Goal: Information Seeking & Learning: Learn about a topic

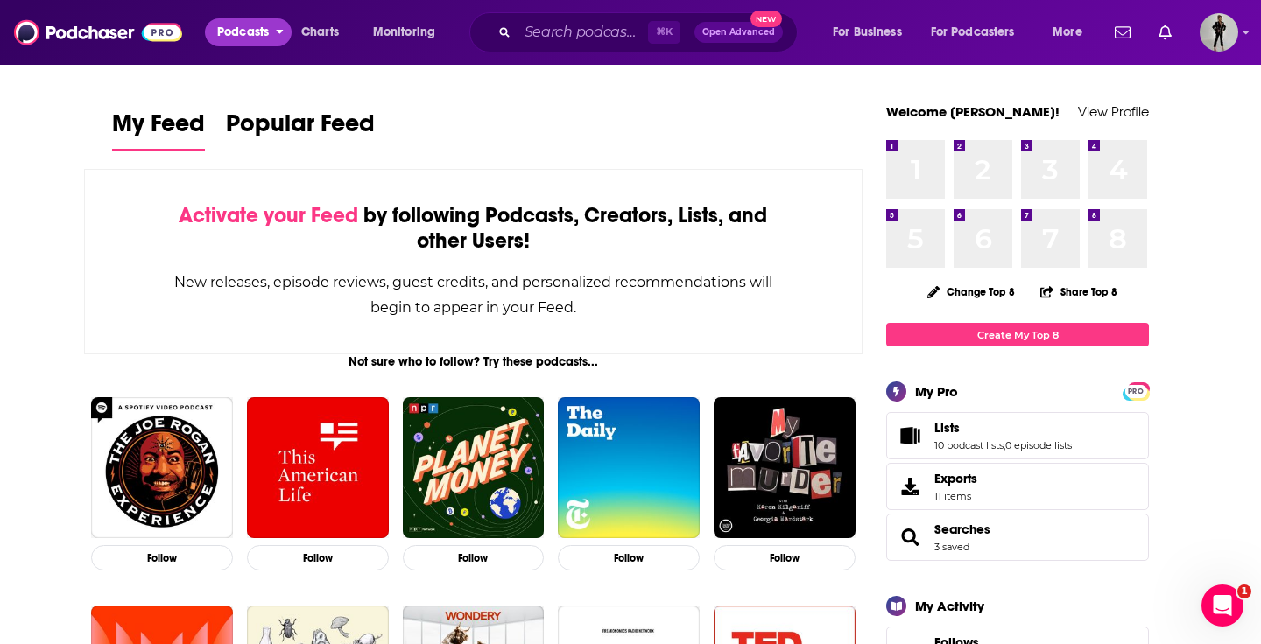
click at [247, 34] on span "Podcasts" at bounding box center [243, 32] width 52 height 25
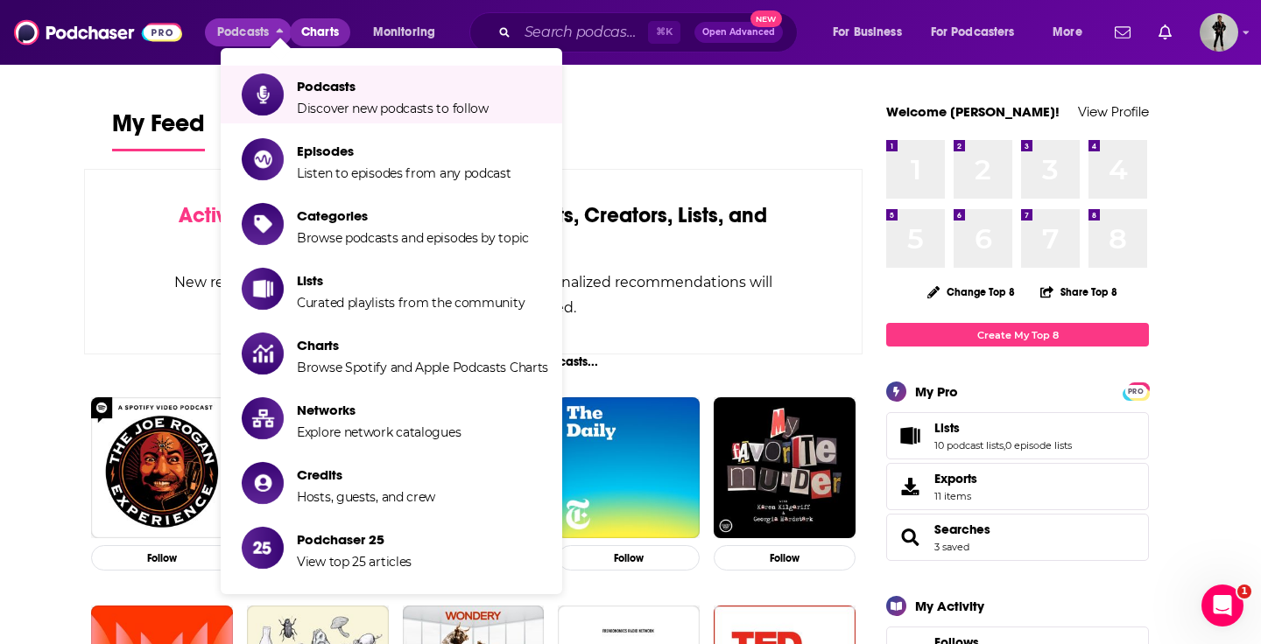
click at [313, 32] on span "Charts" at bounding box center [320, 32] width 38 height 25
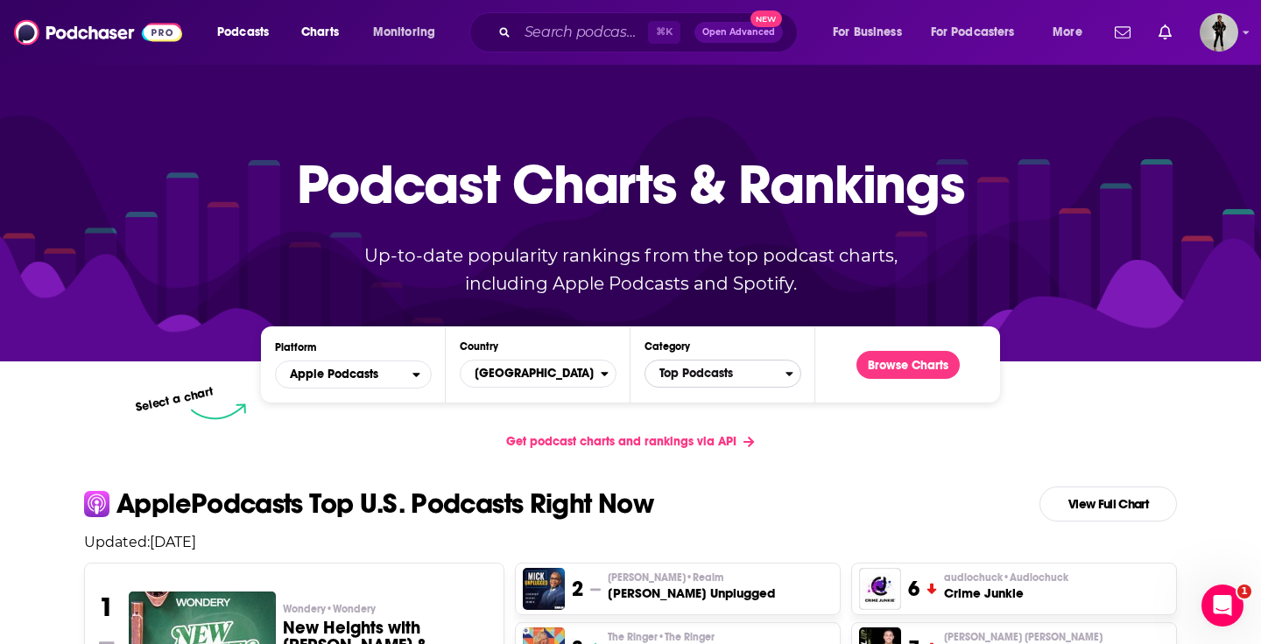
click at [697, 373] on span "Top Podcasts" at bounding box center [715, 374] width 140 height 30
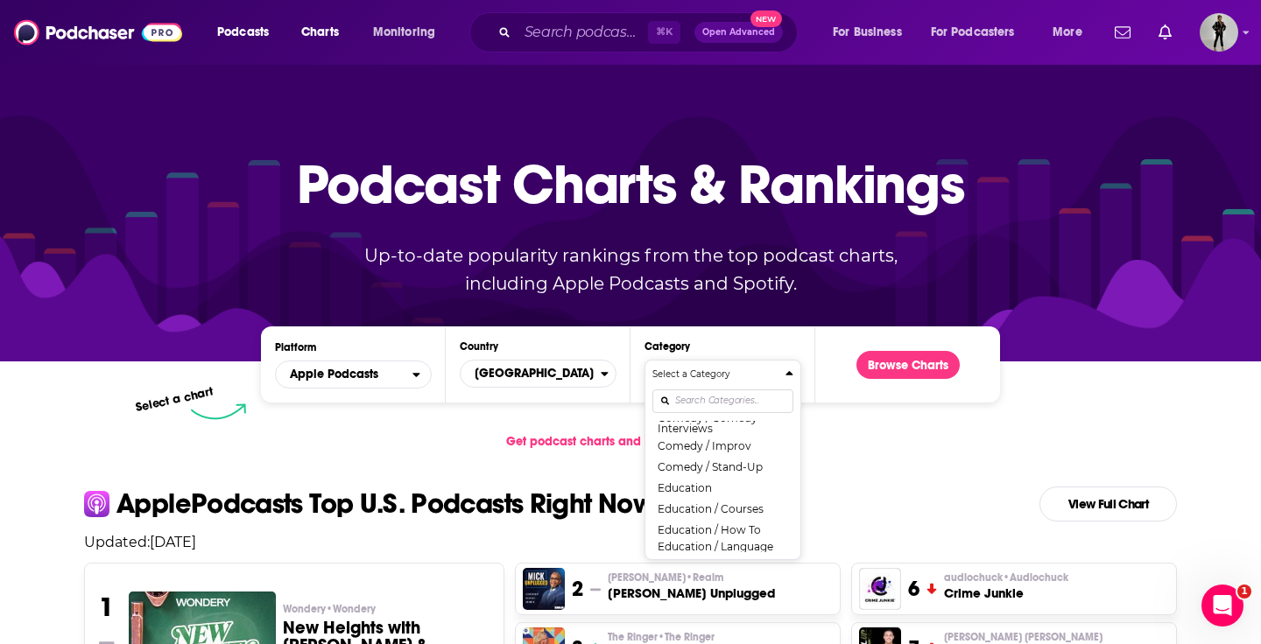
scroll to position [365, 0]
click at [718, 515] on button "Education / How To" at bounding box center [722, 513] width 141 height 21
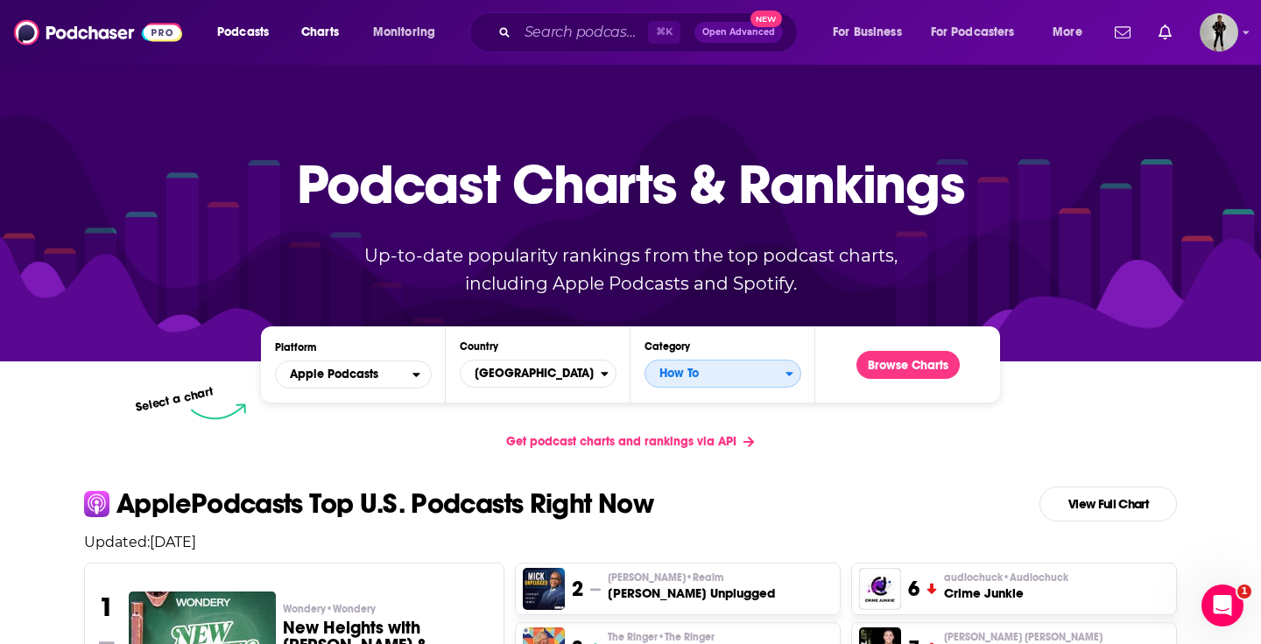
click at [795, 373] on div "Categories" at bounding box center [792, 374] width 15 height 12
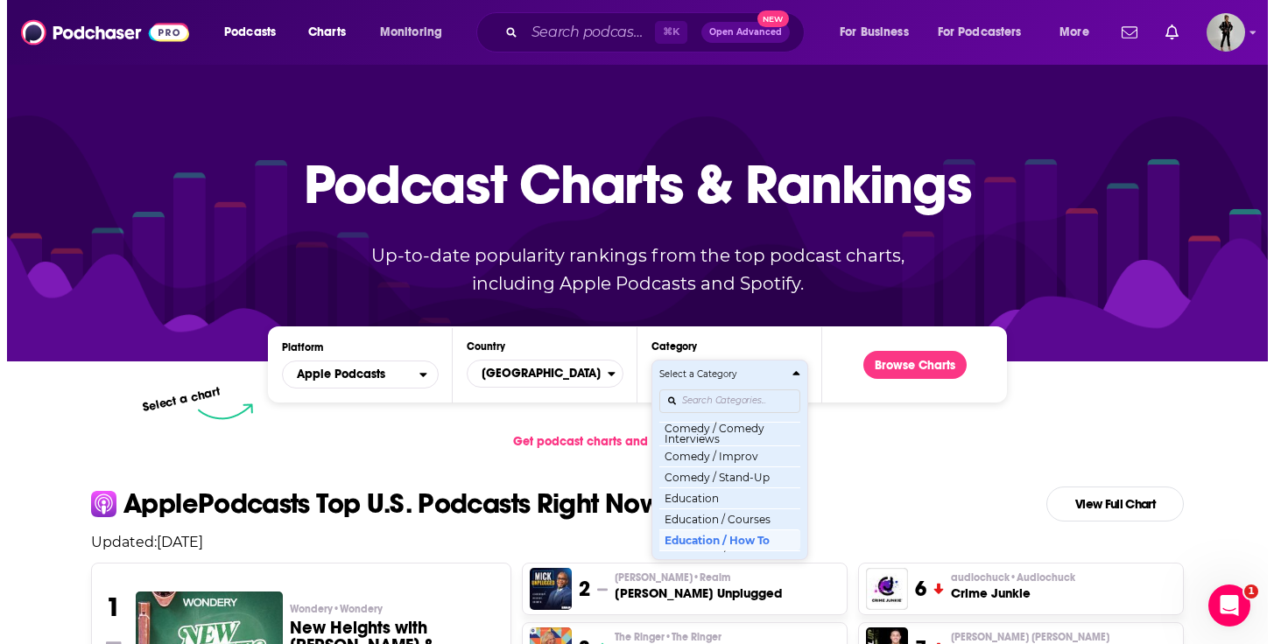
scroll to position [341, 0]
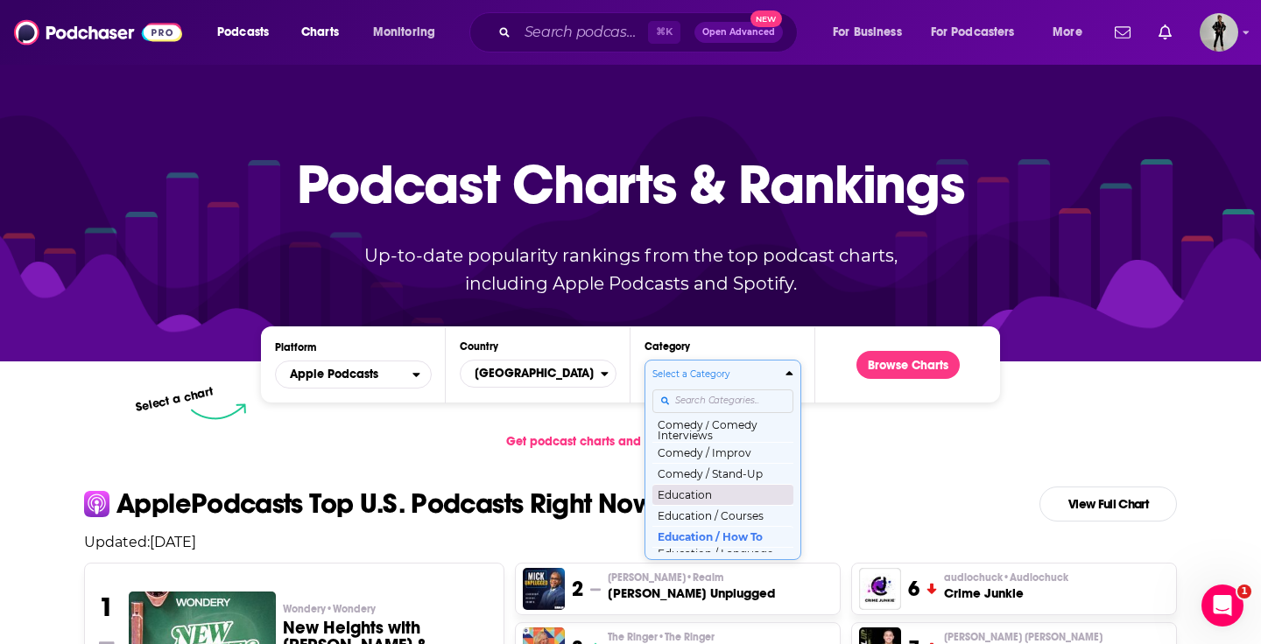
click at [749, 503] on button "Education" at bounding box center [722, 494] width 141 height 21
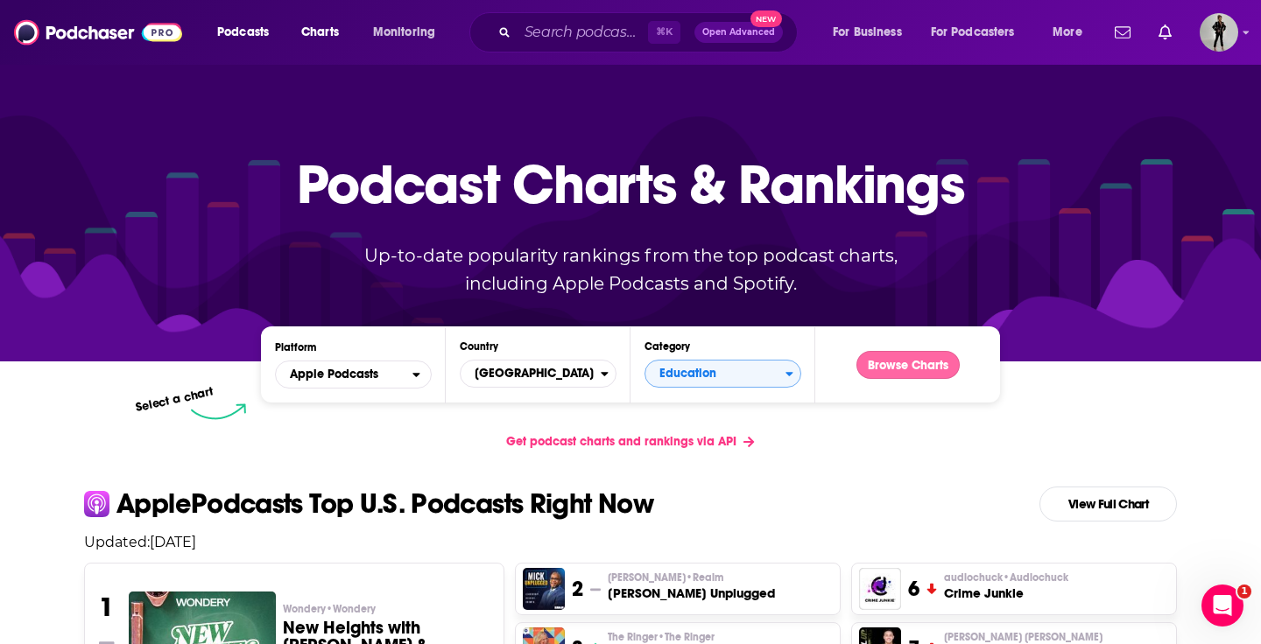
click at [904, 362] on button "Browse Charts" at bounding box center [907, 365] width 103 height 28
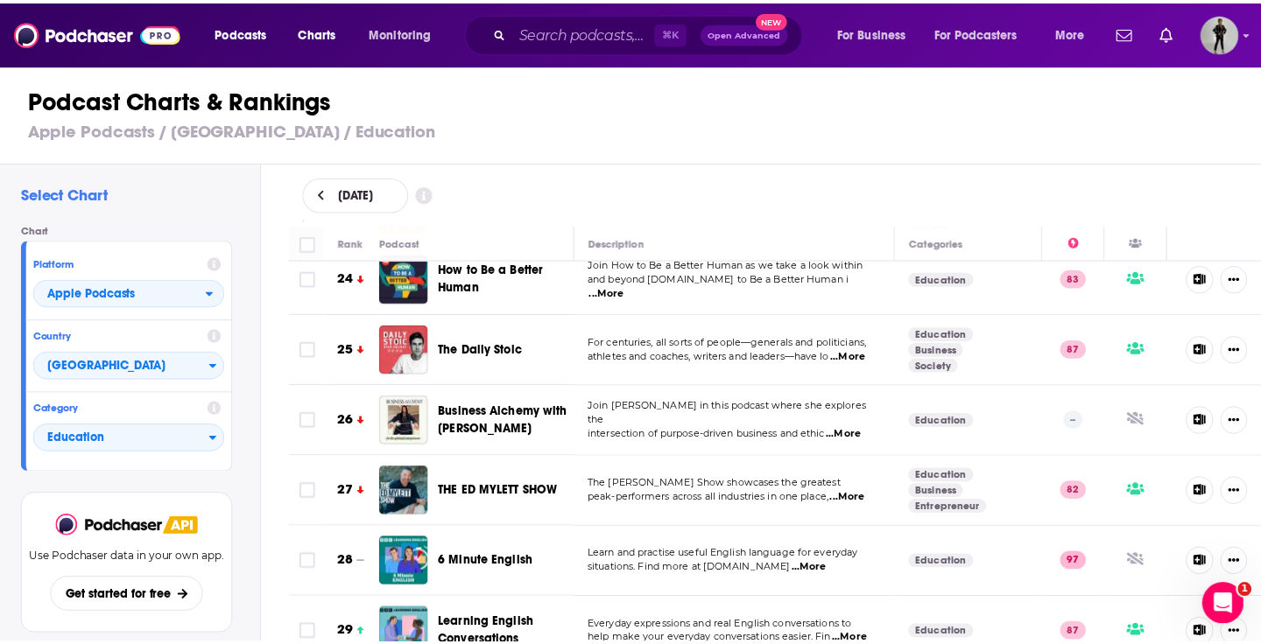
scroll to position [1712, 0]
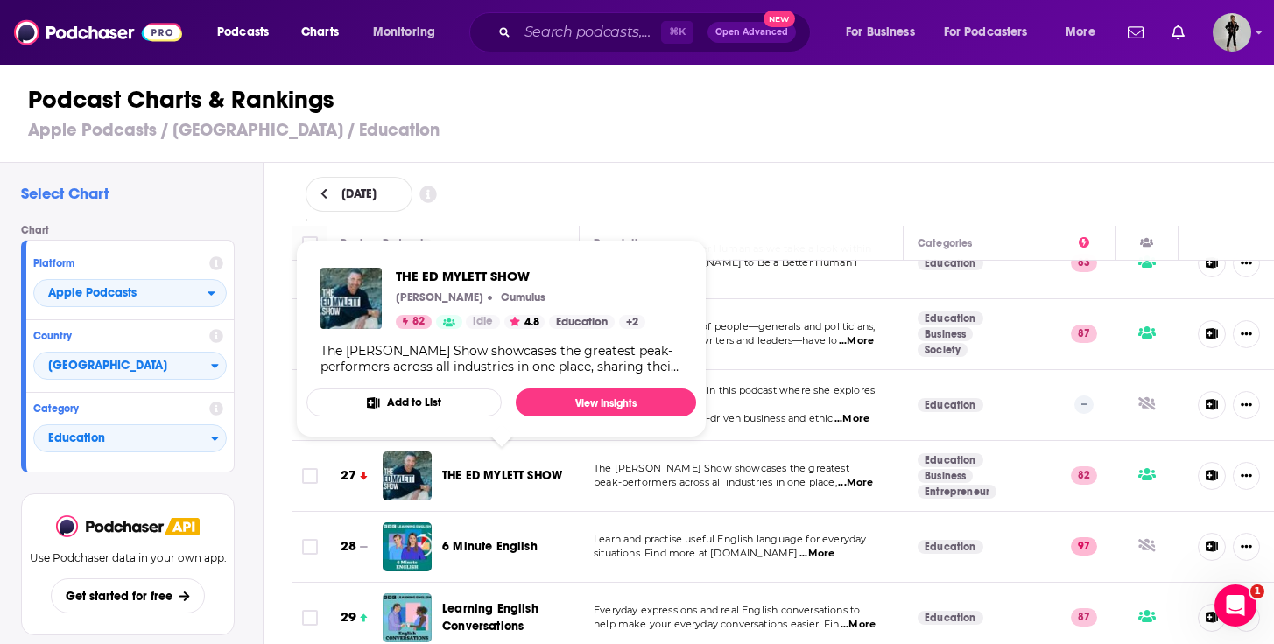
click at [486, 468] on span "THE ED MYLETT SHOW" at bounding box center [502, 475] width 120 height 15
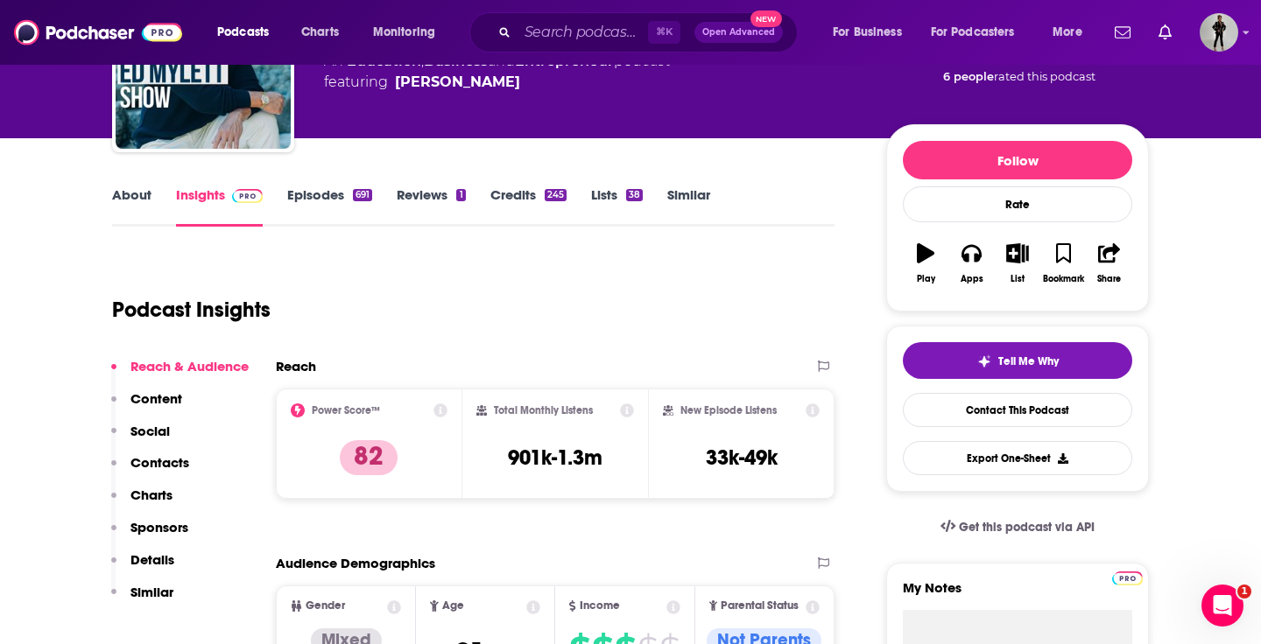
scroll to position [217, 0]
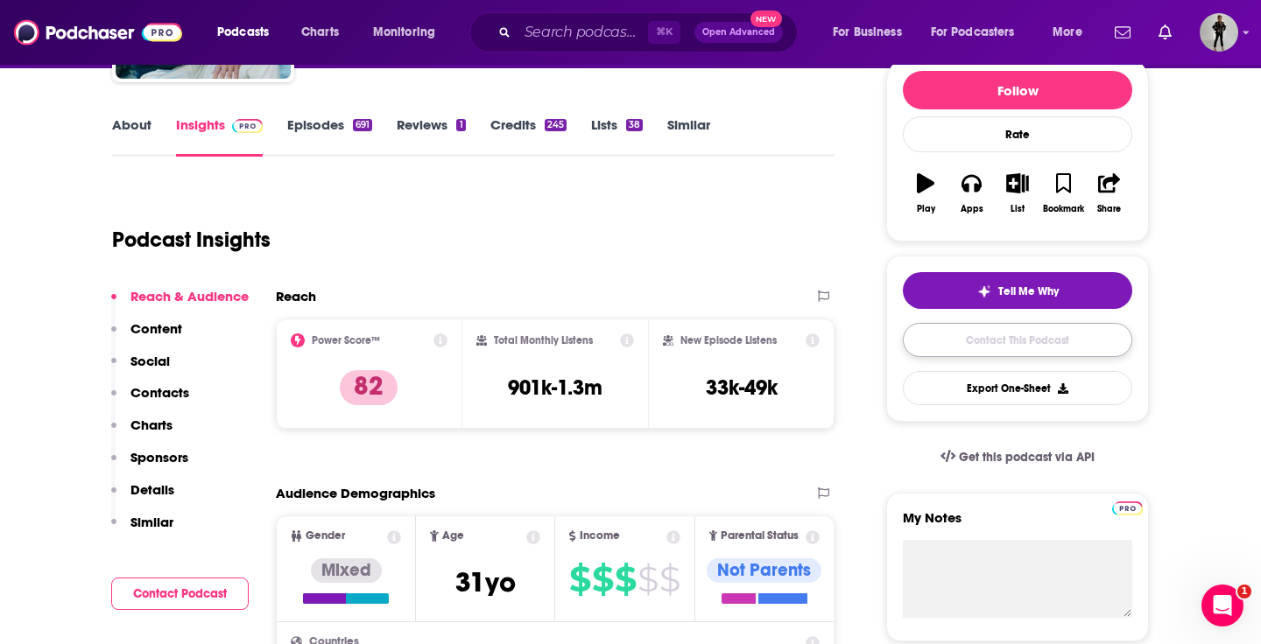
click at [960, 334] on link "Contact This Podcast" at bounding box center [1017, 340] width 229 height 34
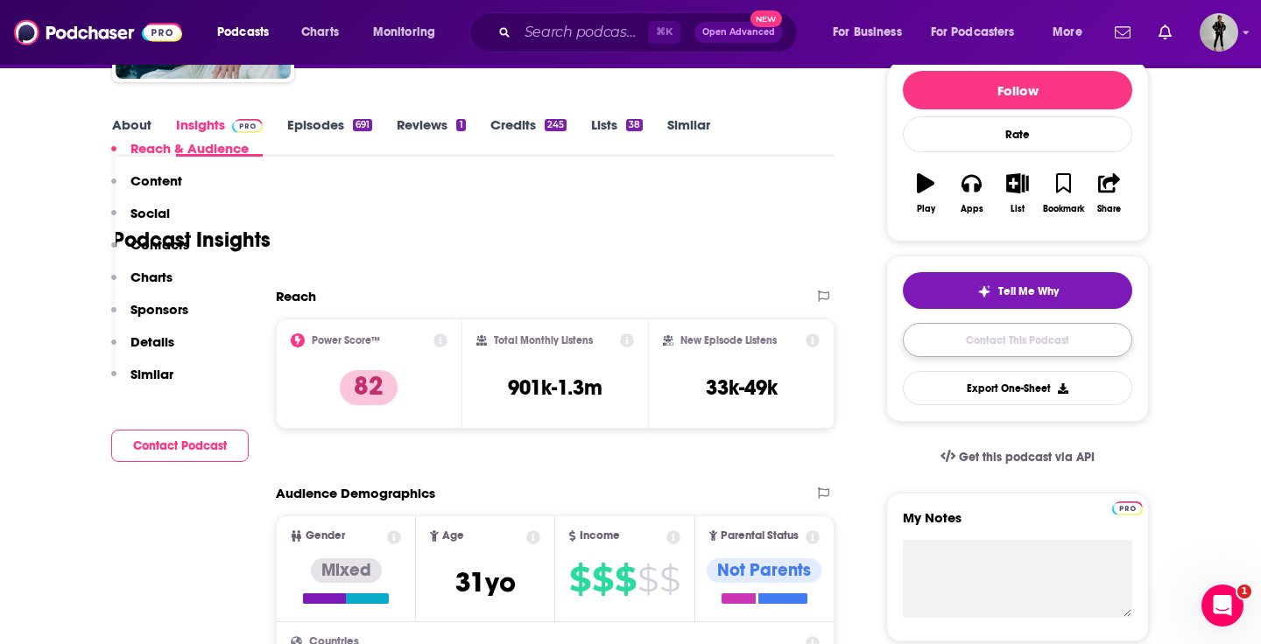
scroll to position [1766, 0]
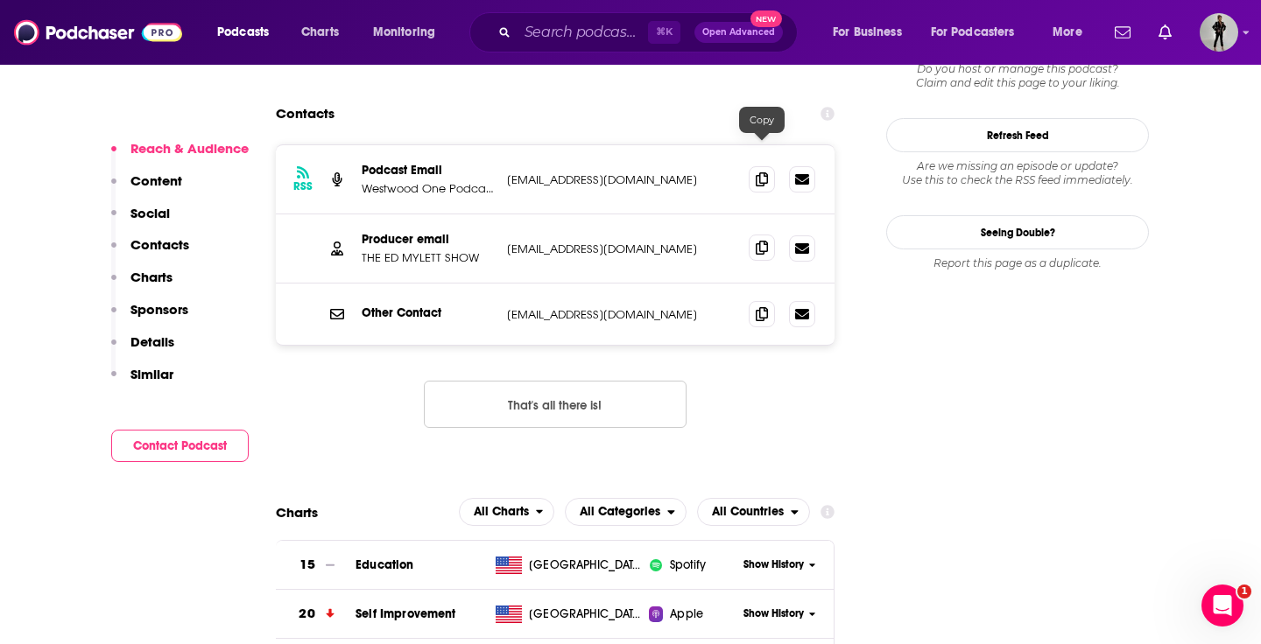
click at [758, 241] on icon at bounding box center [762, 248] width 12 height 14
click at [756, 241] on icon at bounding box center [762, 248] width 12 height 14
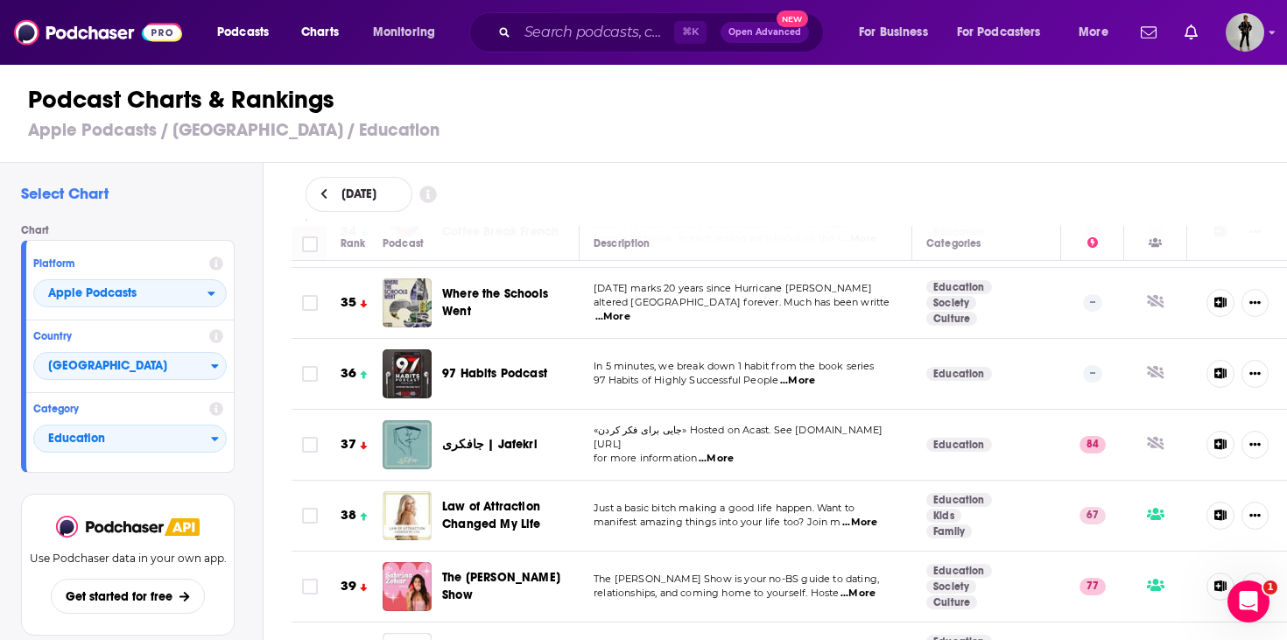
scroll to position [2466, 0]
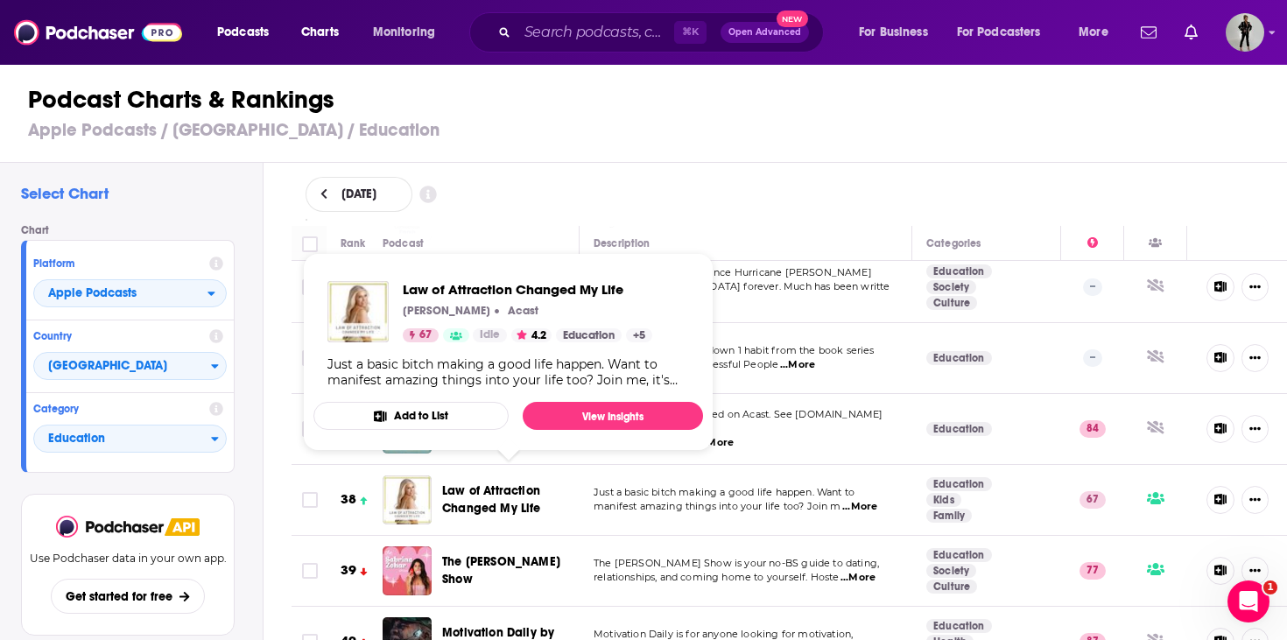
click at [475, 495] on span "Law of Attraction Changed My Life" at bounding box center [491, 499] width 99 height 32
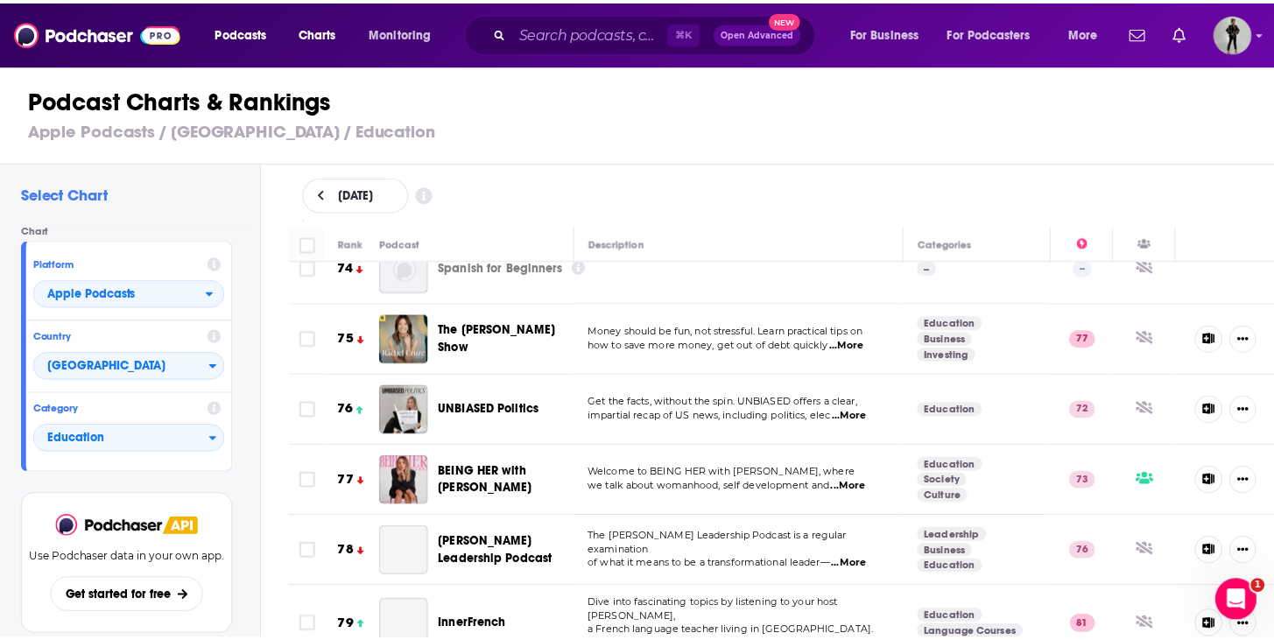
scroll to position [5387, 0]
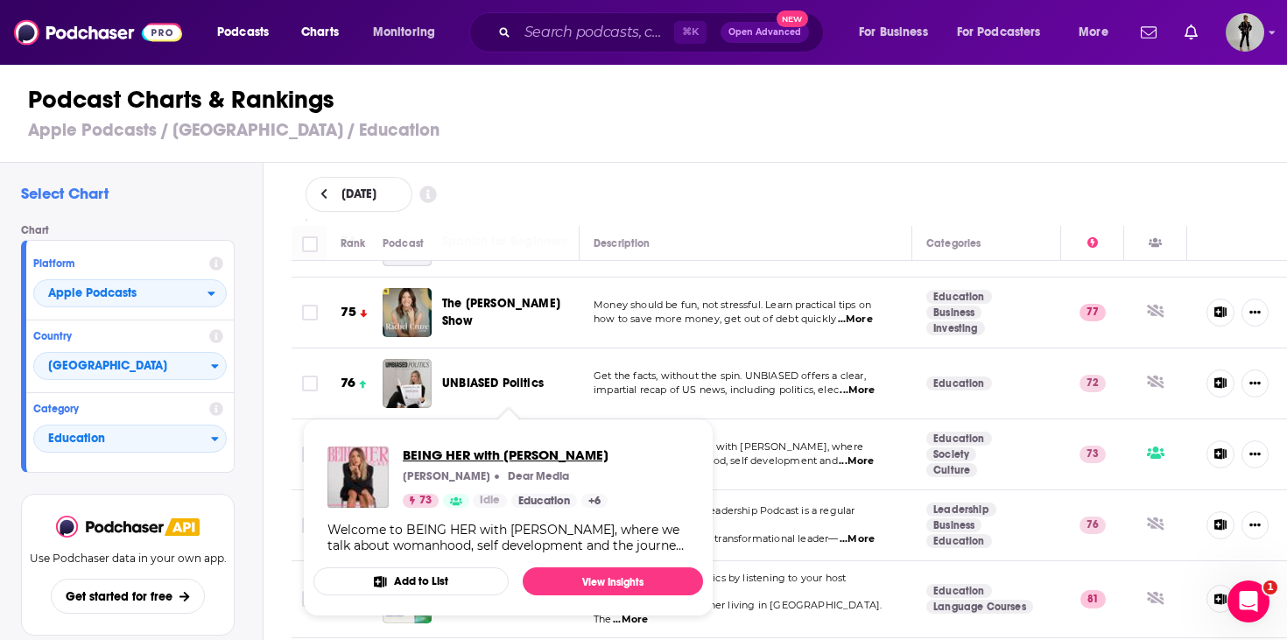
click at [499, 457] on span "BEING HER with [PERSON_NAME]" at bounding box center [506, 455] width 206 height 17
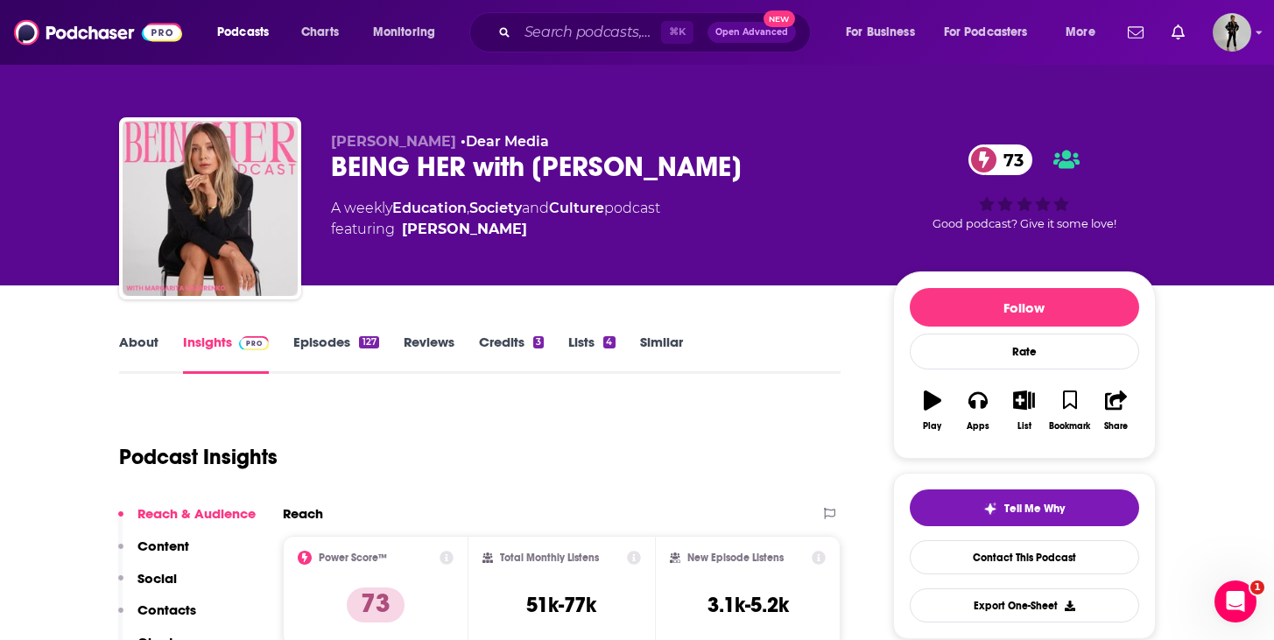
click at [127, 343] on link "About" at bounding box center [138, 354] width 39 height 40
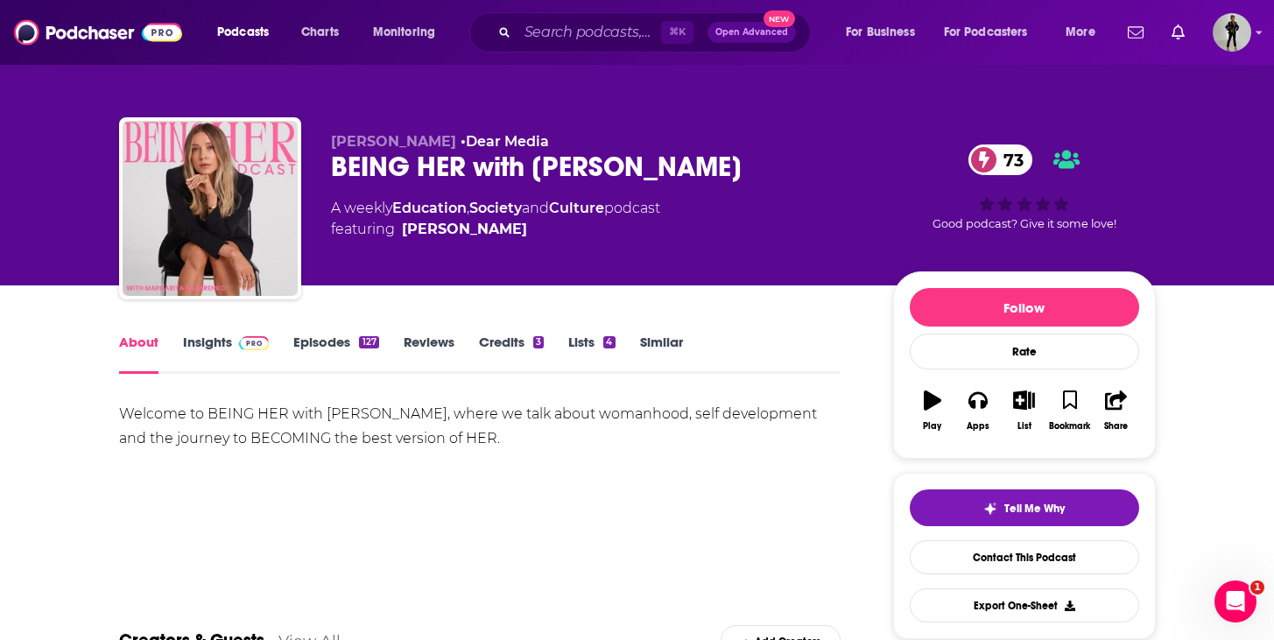
click at [313, 342] on link "Episodes 127" at bounding box center [335, 354] width 85 height 40
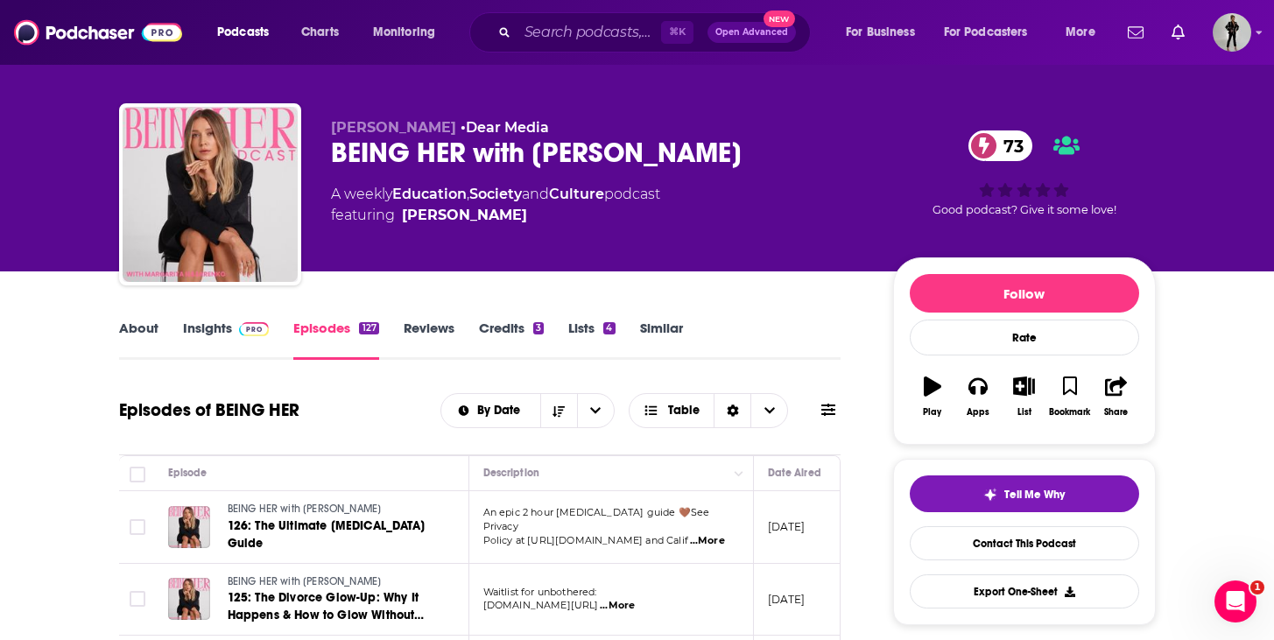
scroll to position [36, 0]
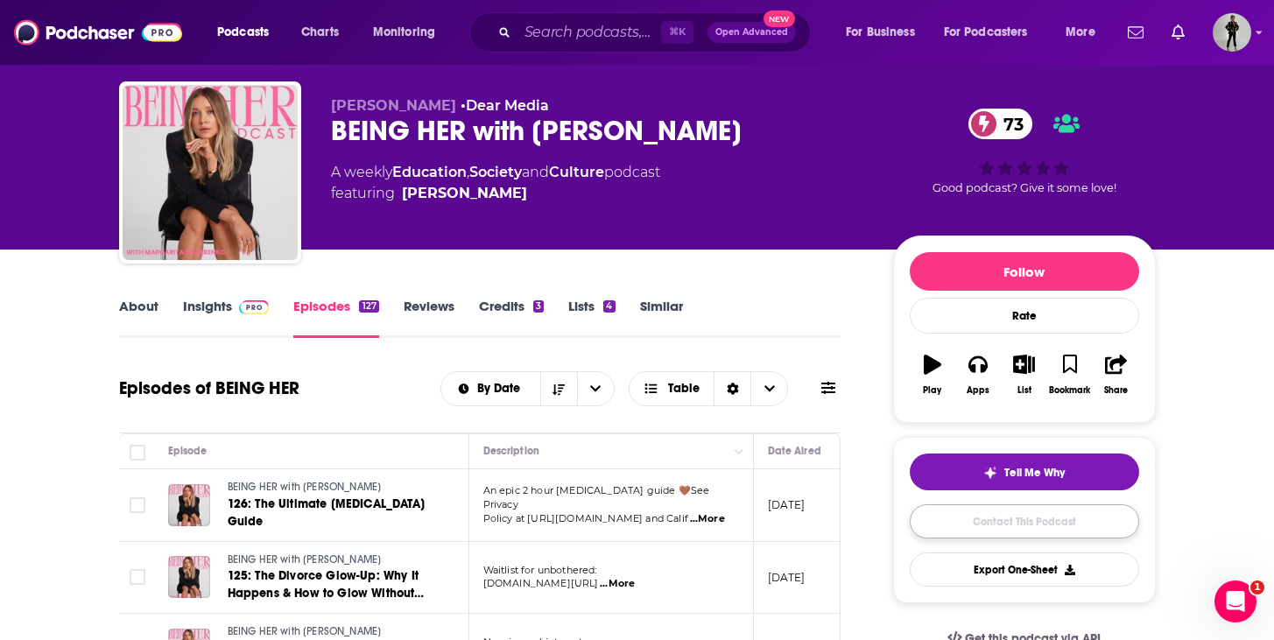
click at [1045, 528] on link "Contact This Podcast" at bounding box center [1024, 521] width 229 height 34
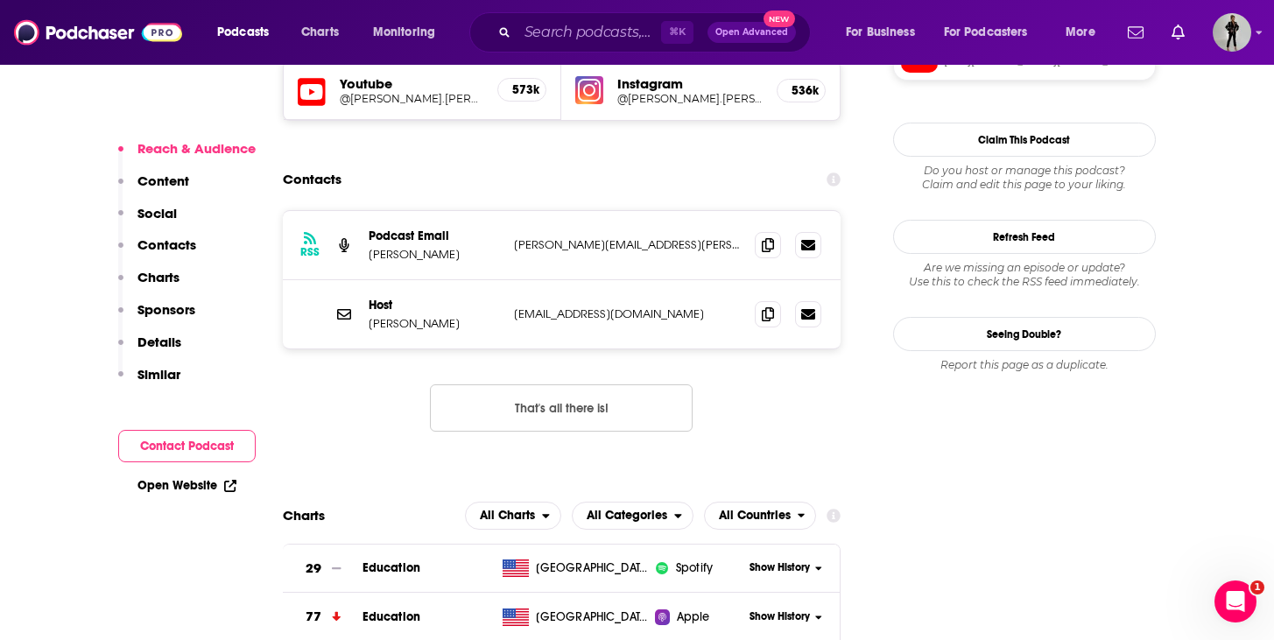
scroll to position [1557, 0]
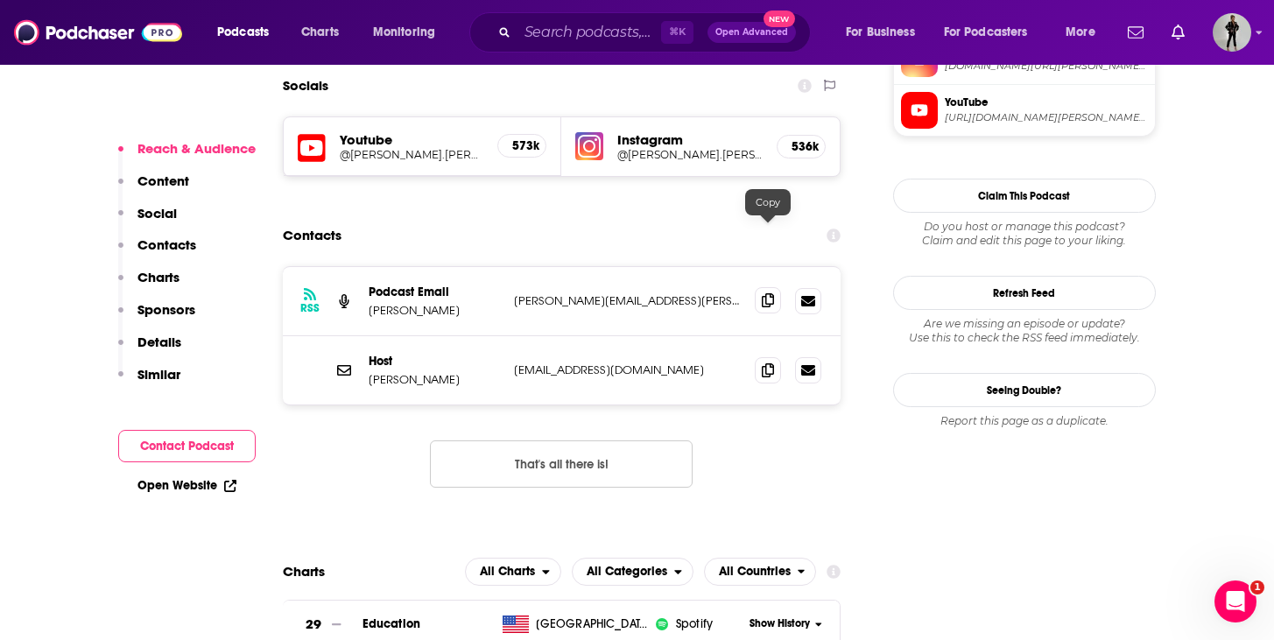
click at [772, 293] on icon at bounding box center [768, 300] width 12 height 14
click at [770, 293] on icon at bounding box center [768, 300] width 12 height 14
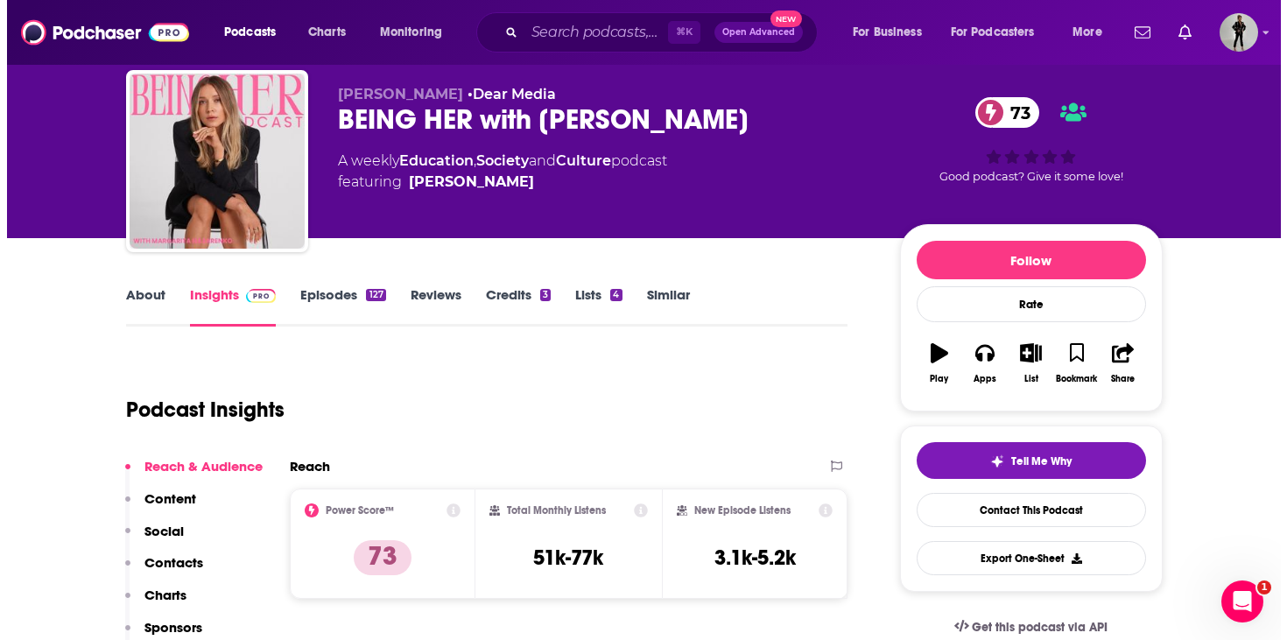
scroll to position [0, 0]
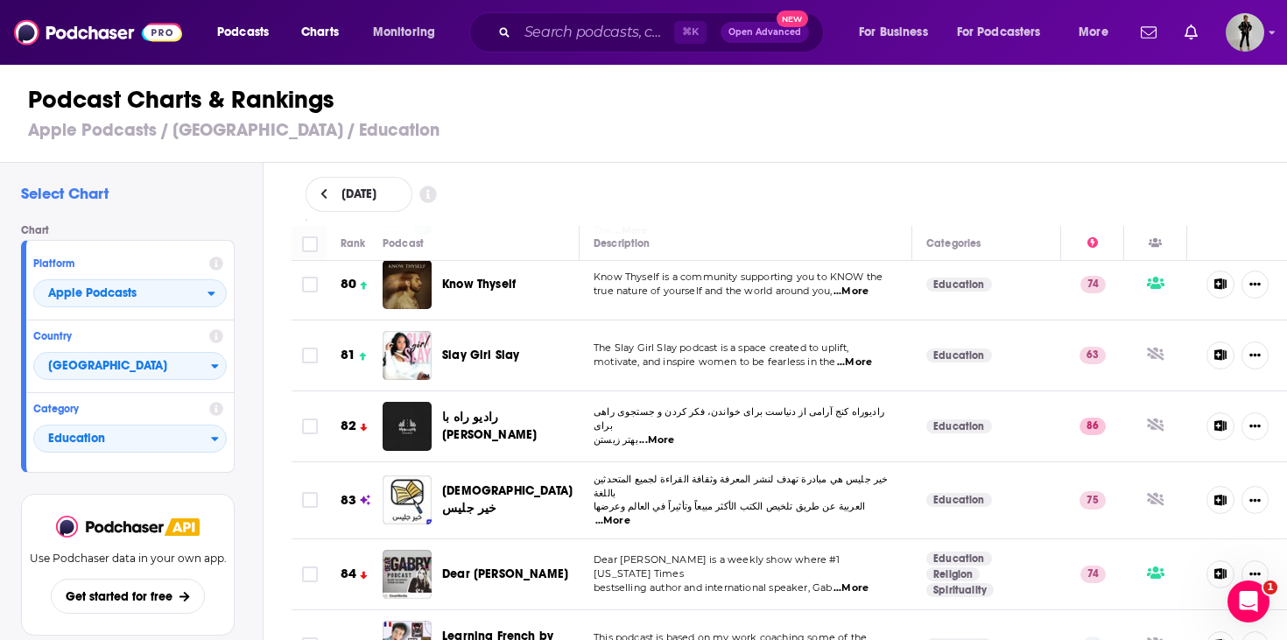
scroll to position [5776, 0]
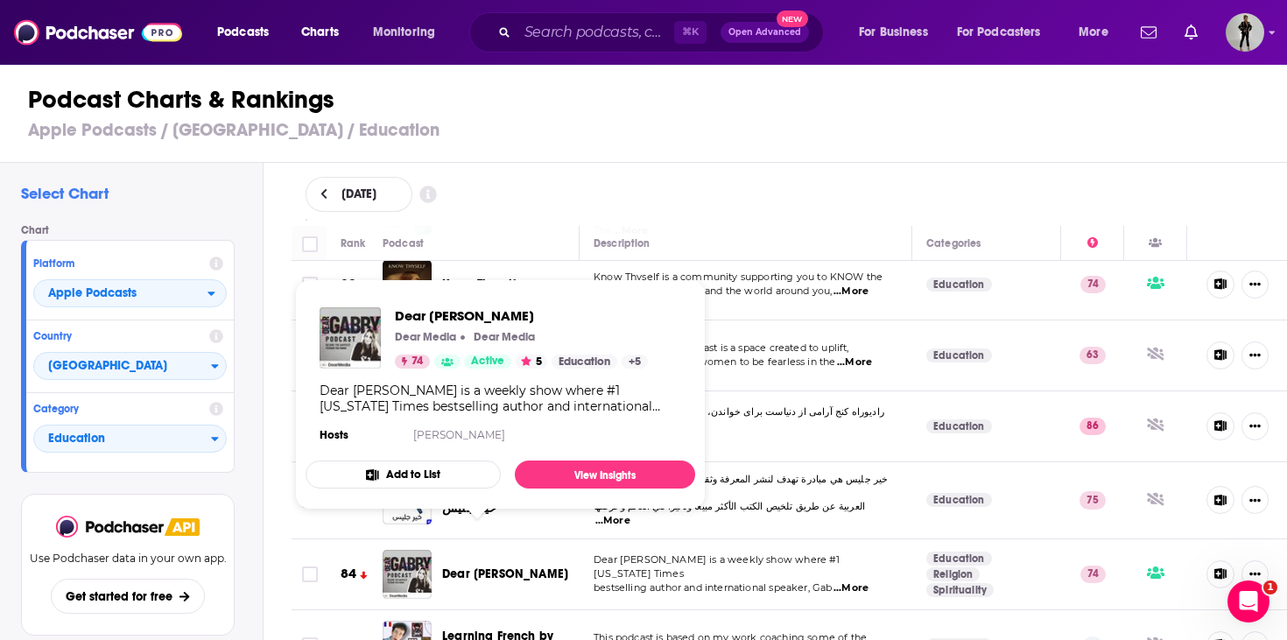
click at [468, 566] on span "Dear [PERSON_NAME]" at bounding box center [505, 573] width 126 height 15
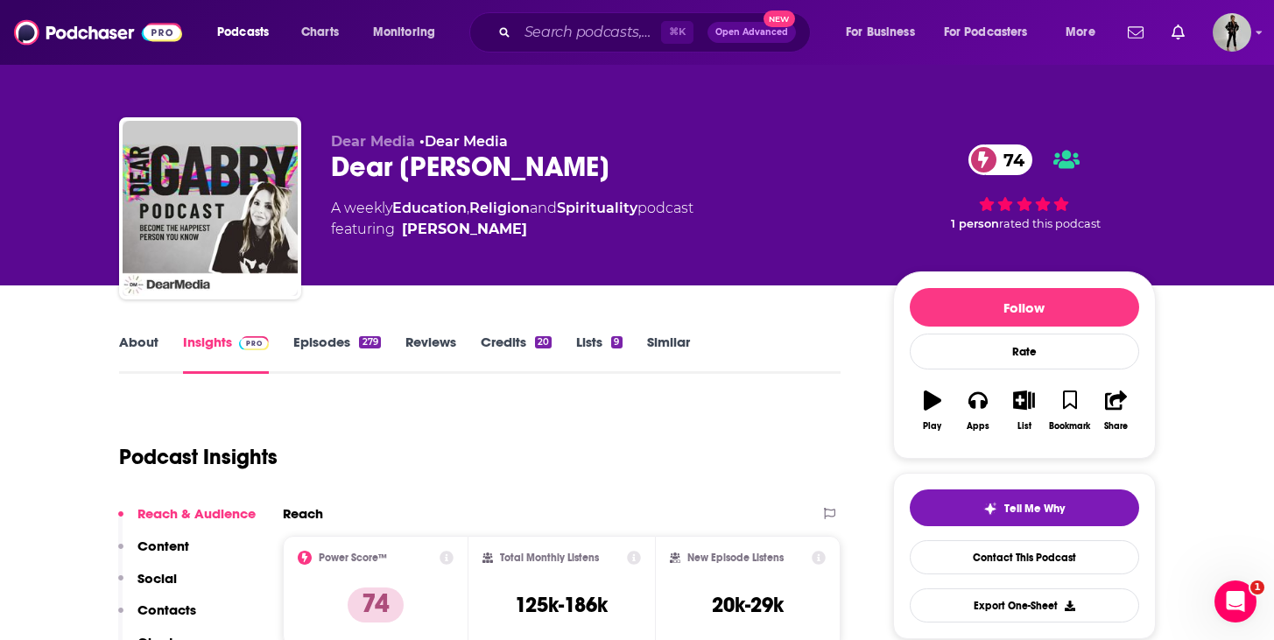
click at [144, 348] on link "About" at bounding box center [138, 354] width 39 height 40
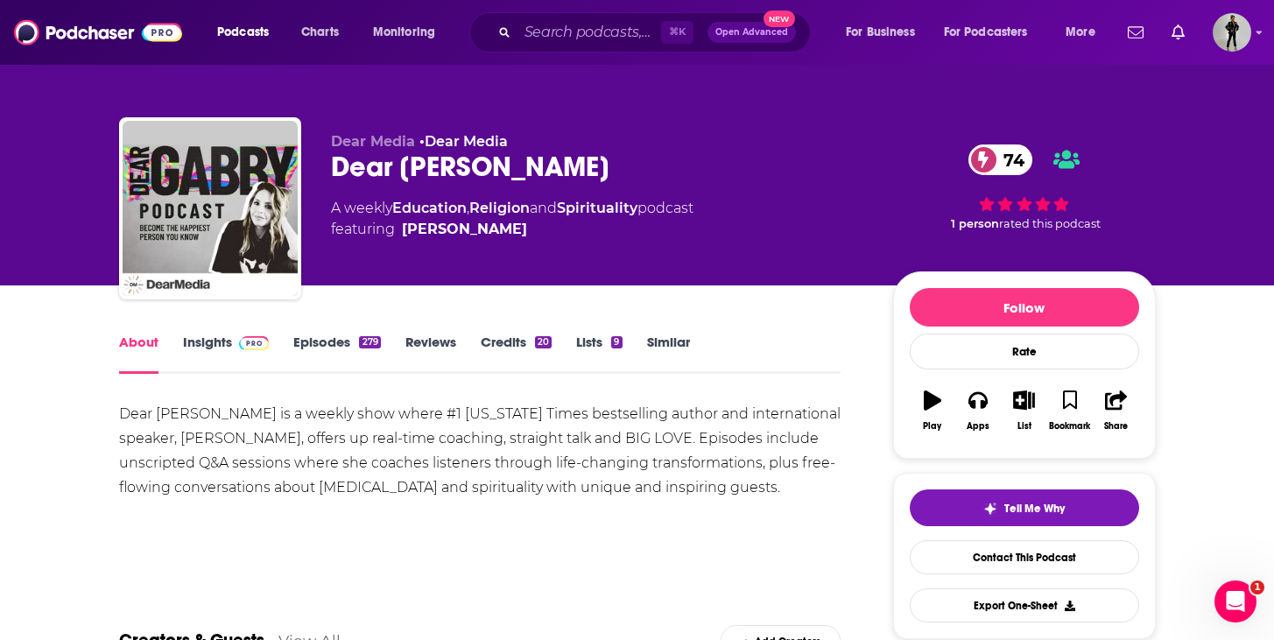
click at [237, 512] on div "Dear [PERSON_NAME] is a weekly show where #1 [US_STATE] Times bestselling autho…" at bounding box center [480, 463] width 722 height 123
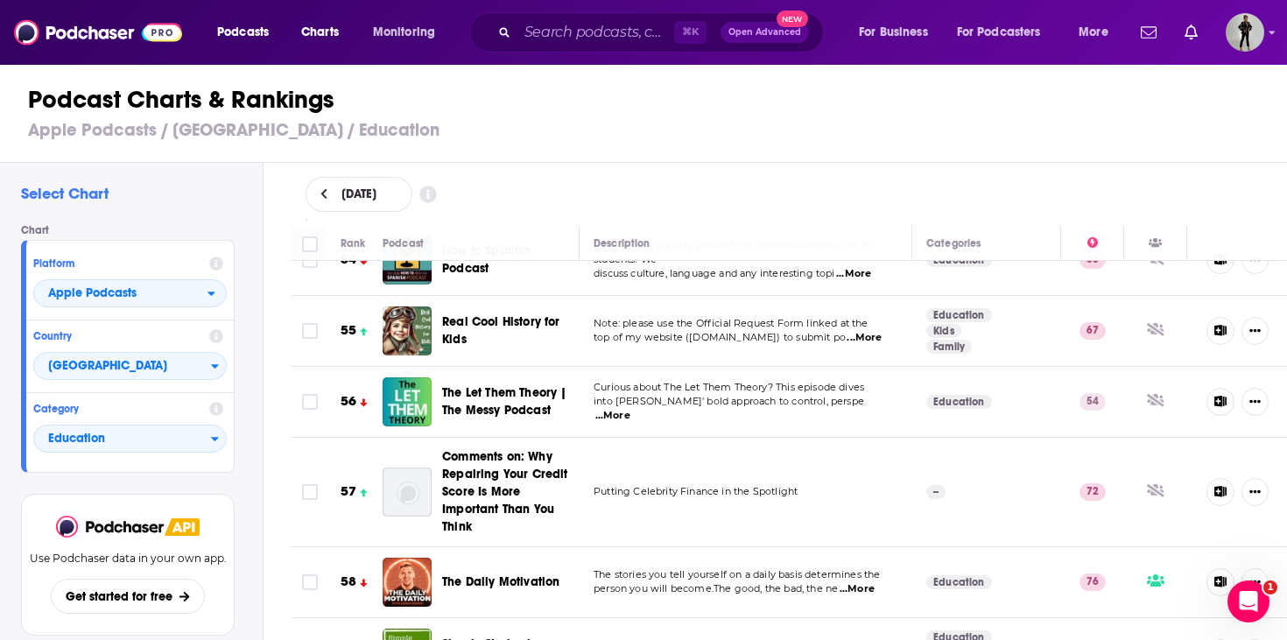
scroll to position [3887, 0]
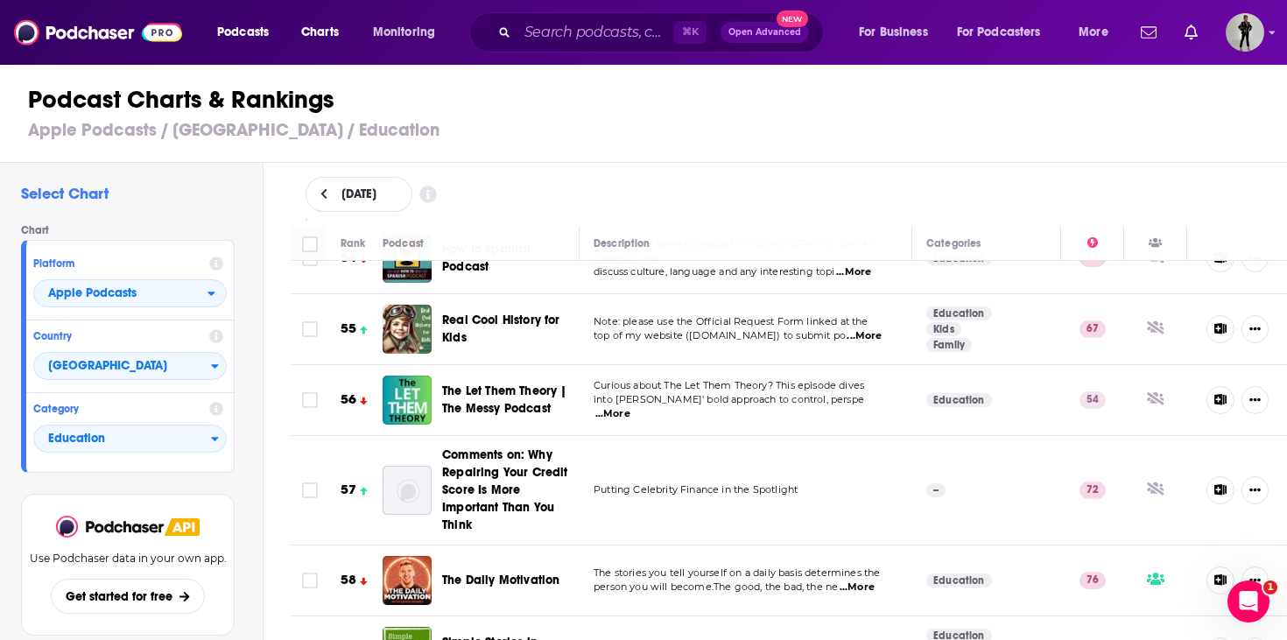
click at [869, 580] on span "...More" at bounding box center [857, 587] width 35 height 14
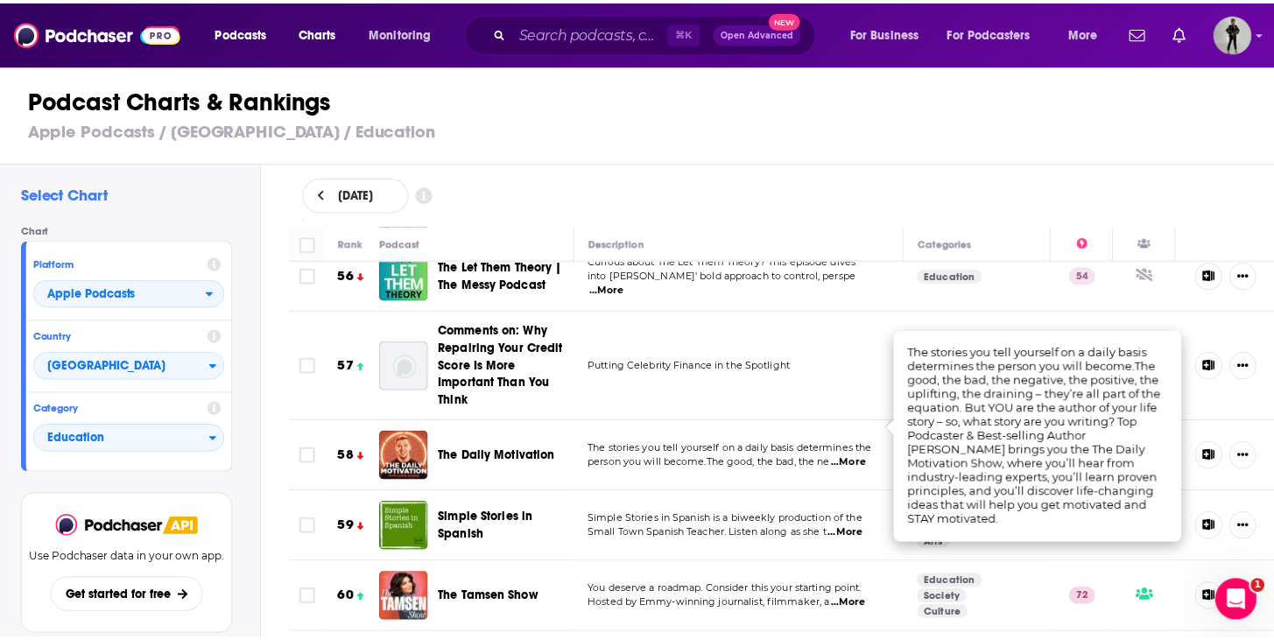
scroll to position [4029, 0]
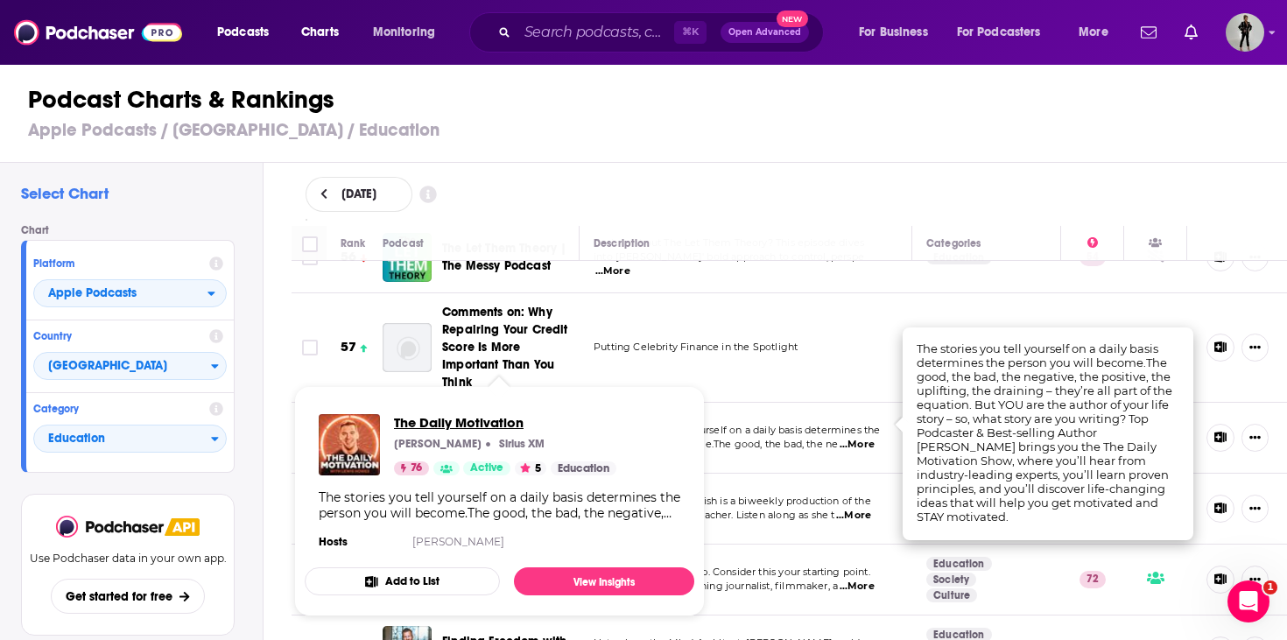
click at [510, 416] on span "The Daily Motivation" at bounding box center [505, 422] width 222 height 17
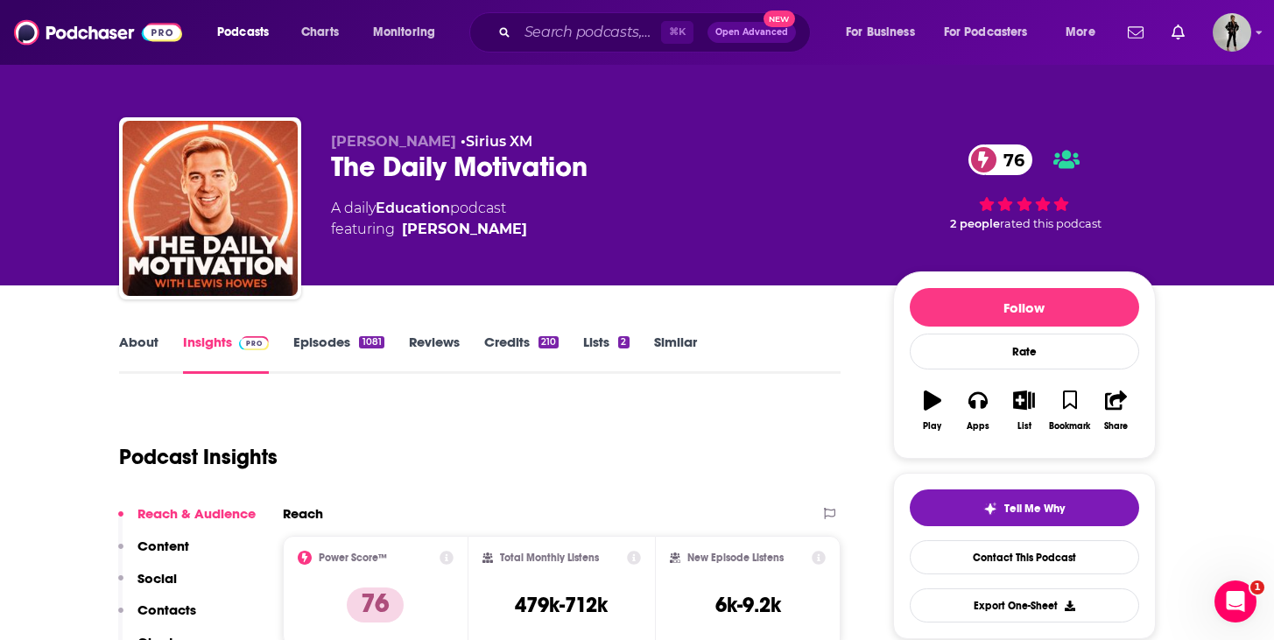
click at [123, 350] on link "About" at bounding box center [138, 354] width 39 height 40
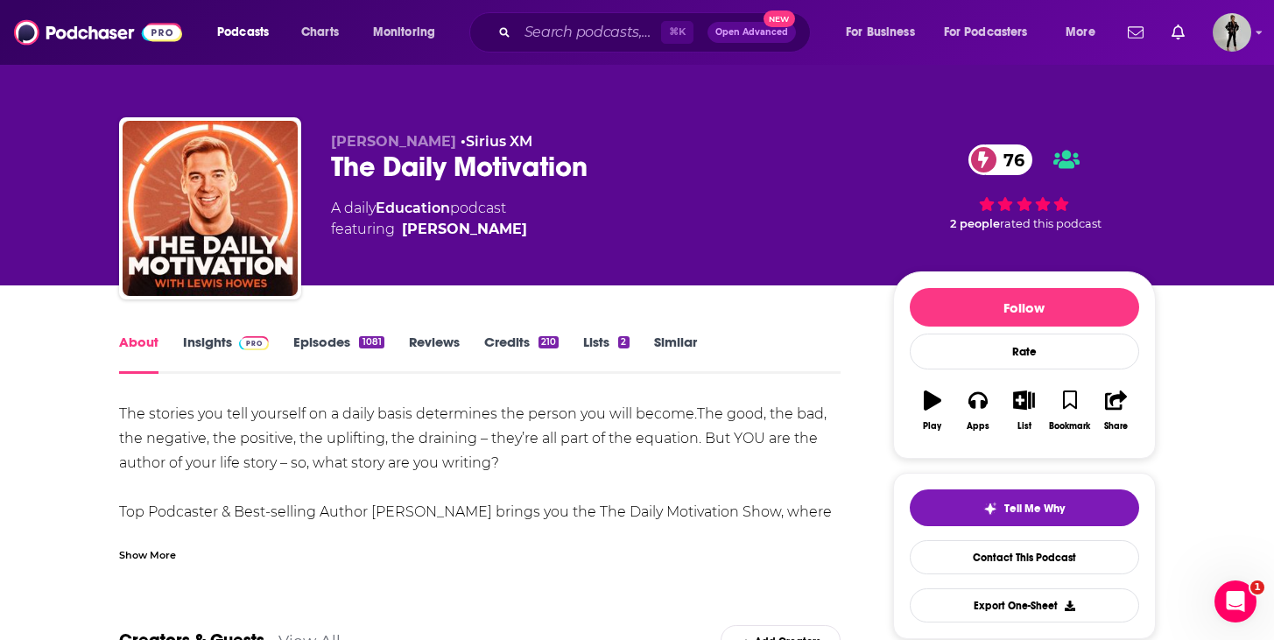
click at [328, 350] on link "Episodes 1081" at bounding box center [338, 354] width 90 height 40
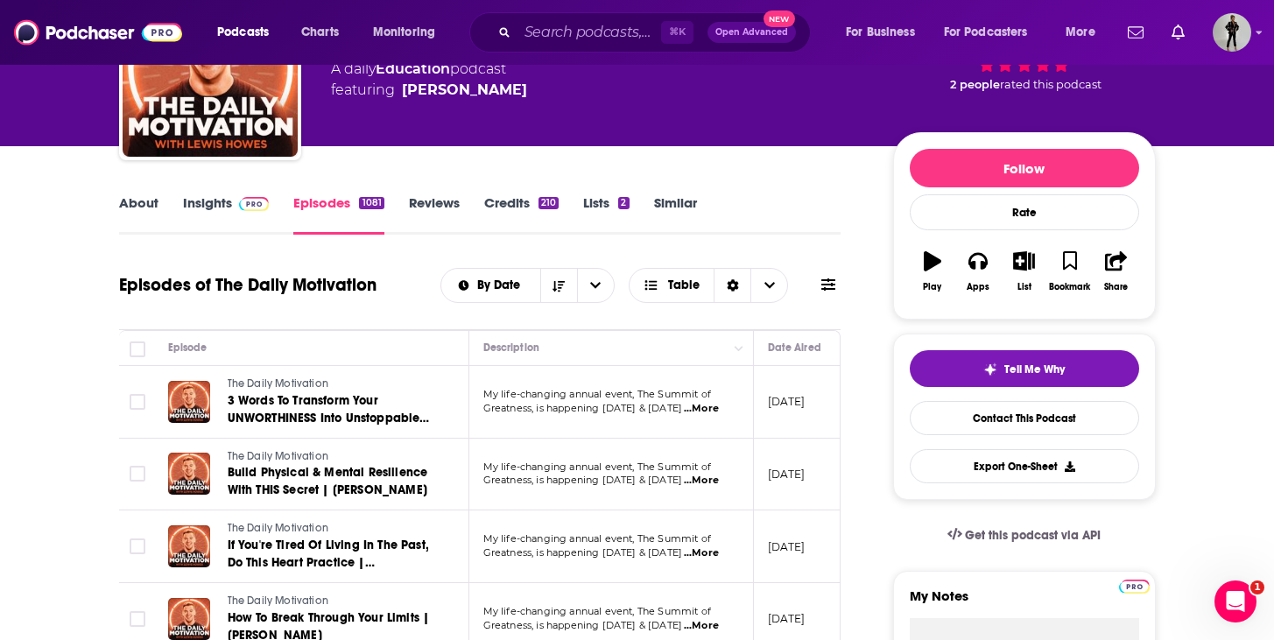
scroll to position [42, 0]
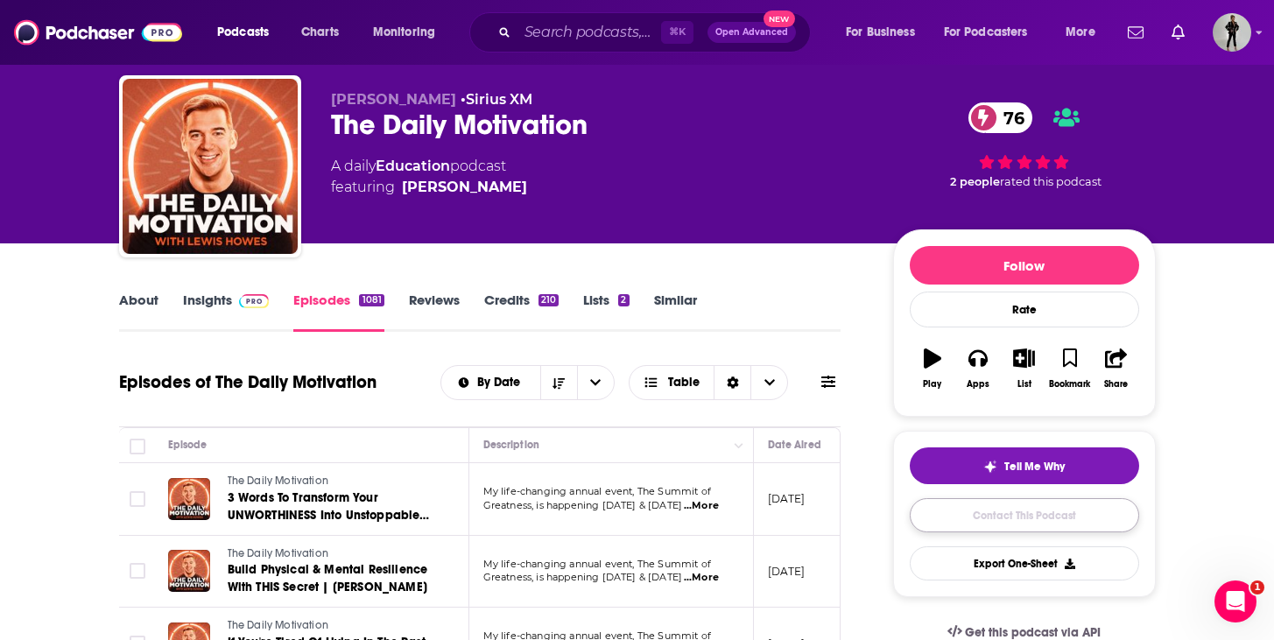
click at [944, 511] on link "Contact This Podcast" at bounding box center [1024, 515] width 229 height 34
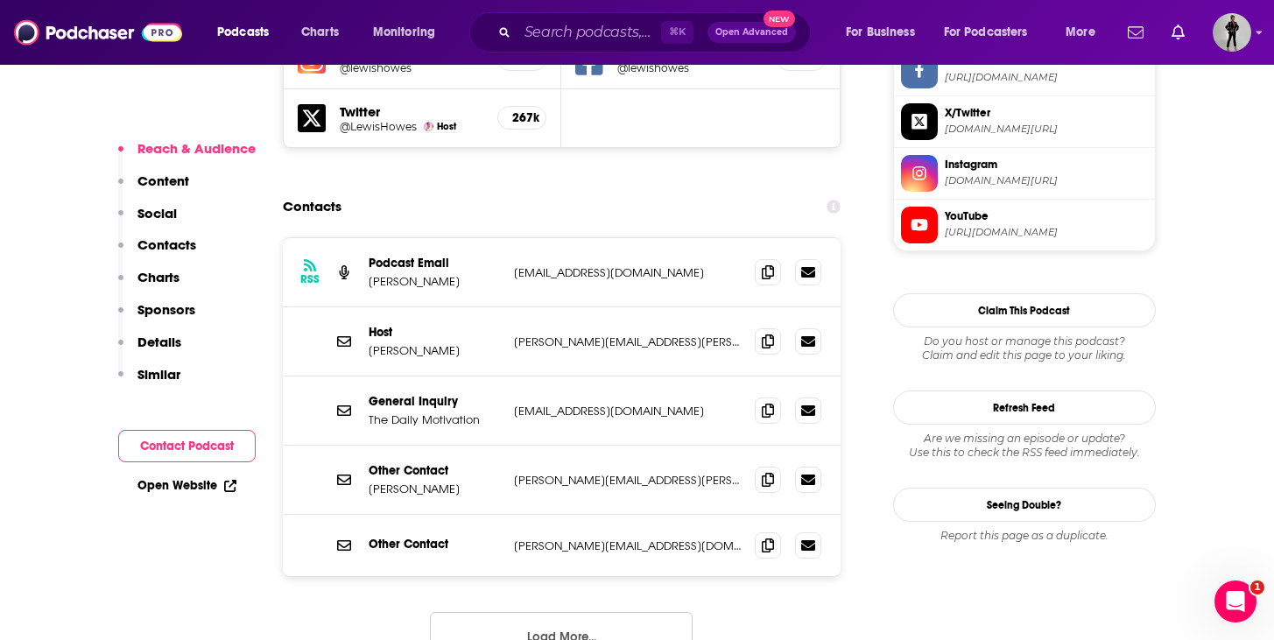
scroll to position [1629, 0]
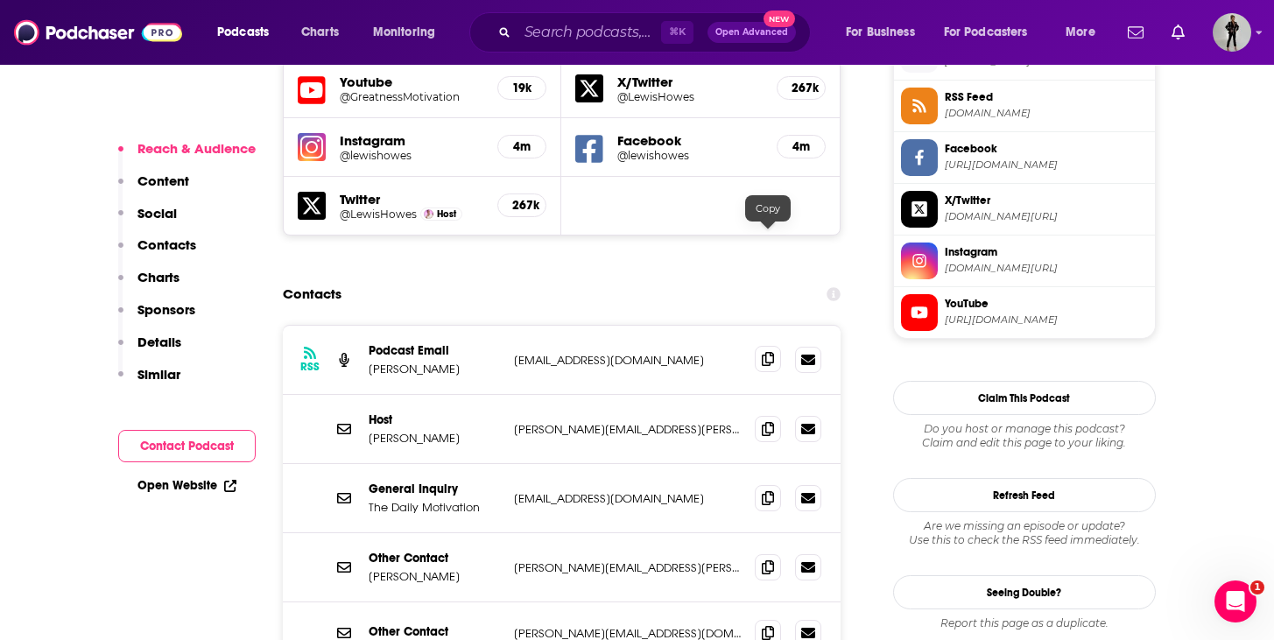
click at [762, 346] on span at bounding box center [768, 359] width 26 height 26
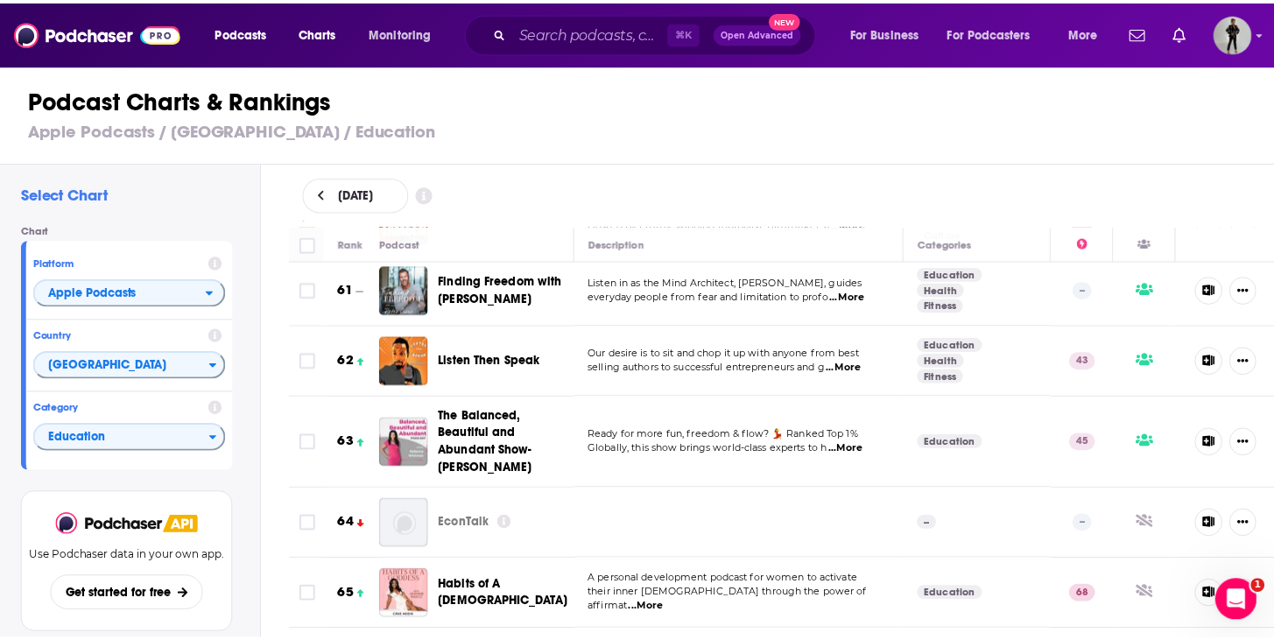
scroll to position [4394, 0]
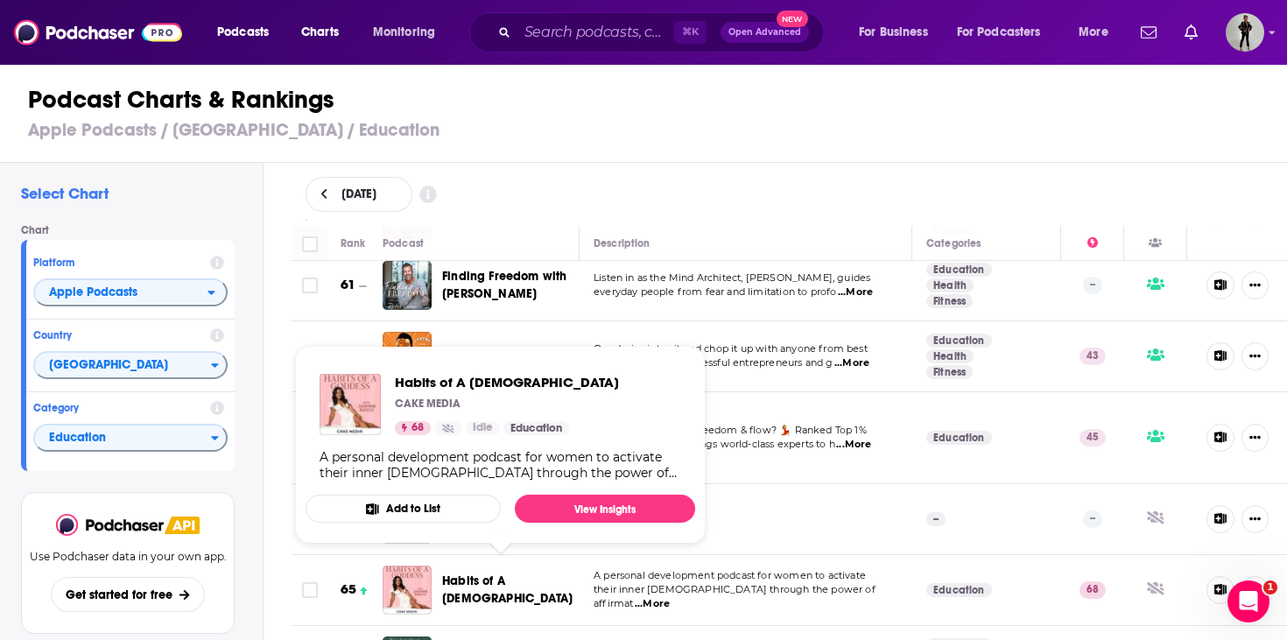
click at [468, 573] on span "Habits of A [DEMOGRAPHIC_DATA]" at bounding box center [507, 589] width 130 height 32
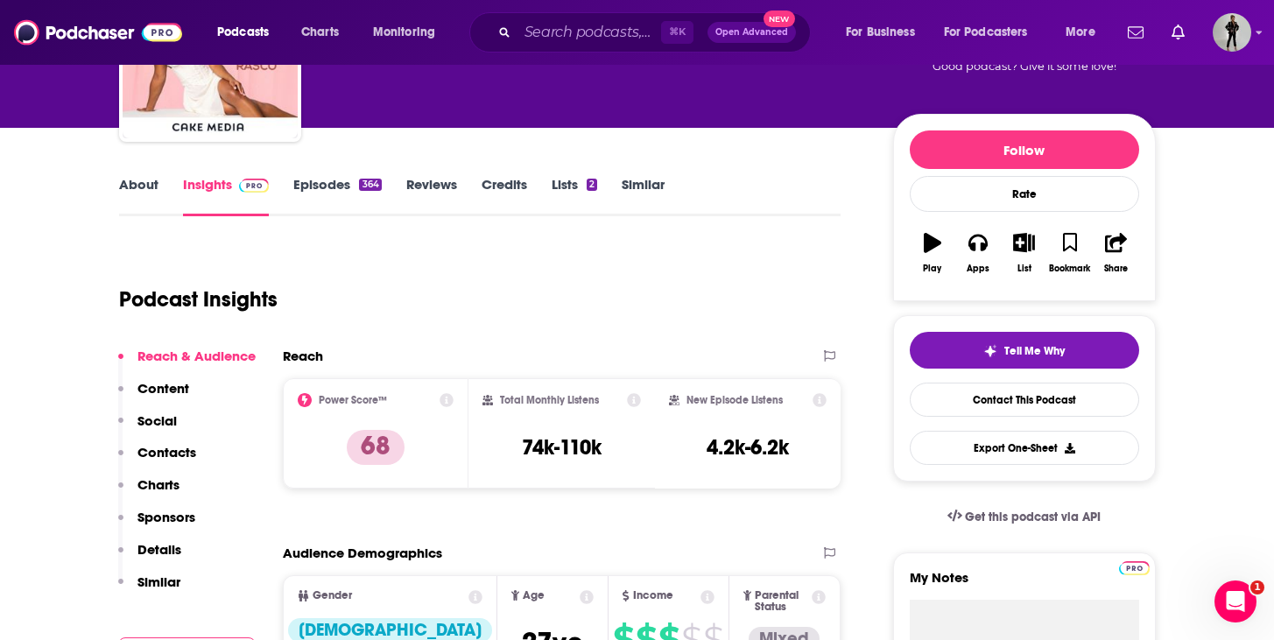
scroll to position [3, 0]
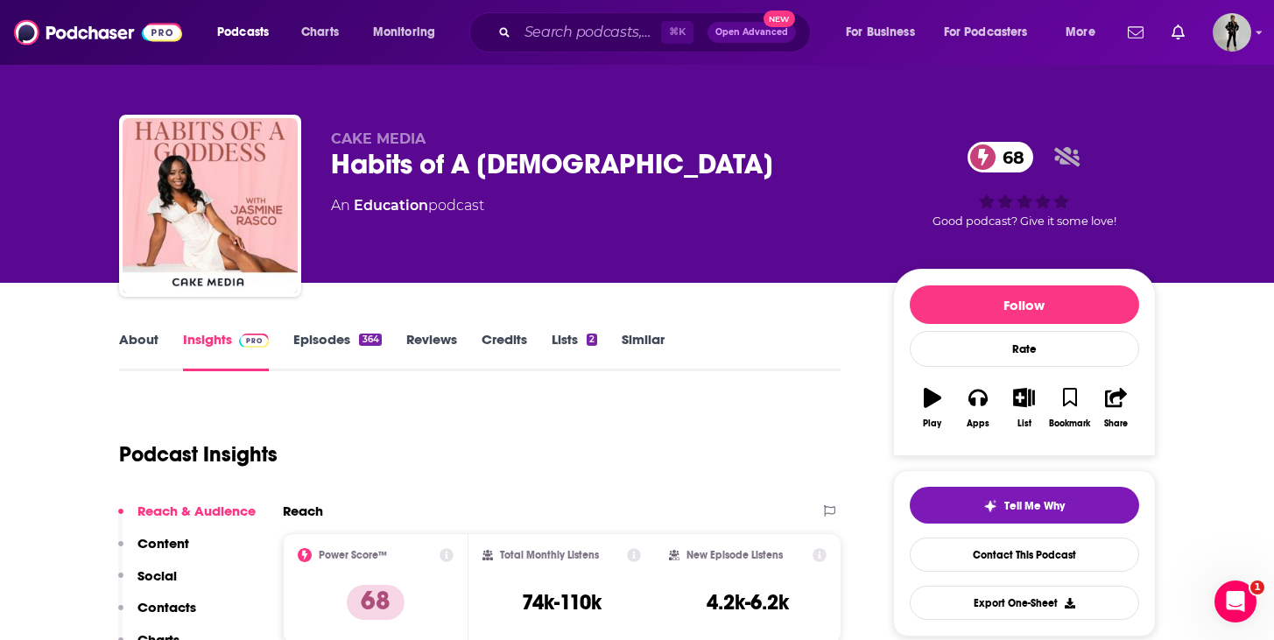
click at [133, 344] on link "About" at bounding box center [138, 351] width 39 height 40
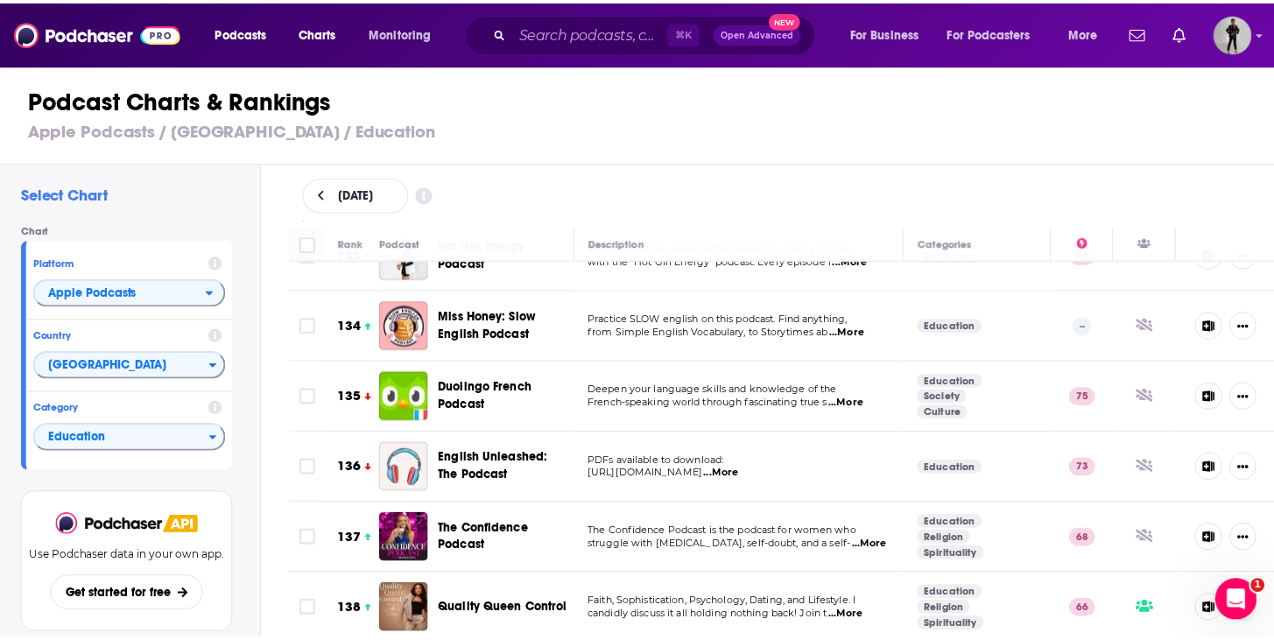
scroll to position [9795, 0]
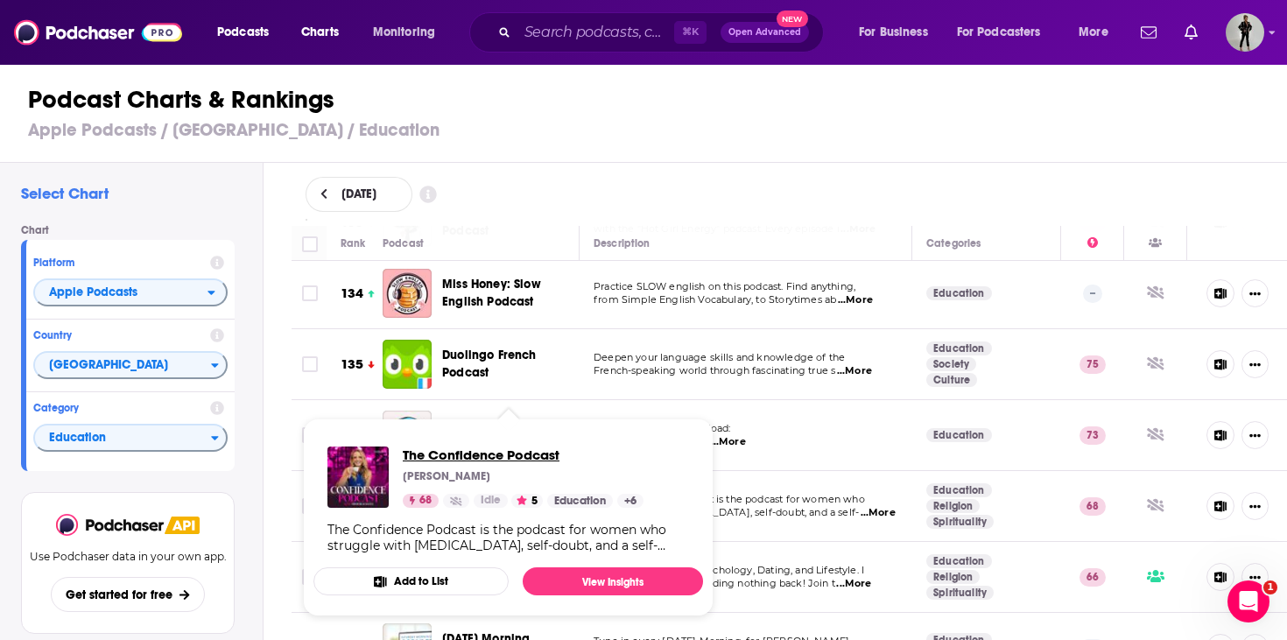
click at [505, 454] on span "The Confidence Podcast" at bounding box center [523, 455] width 241 height 17
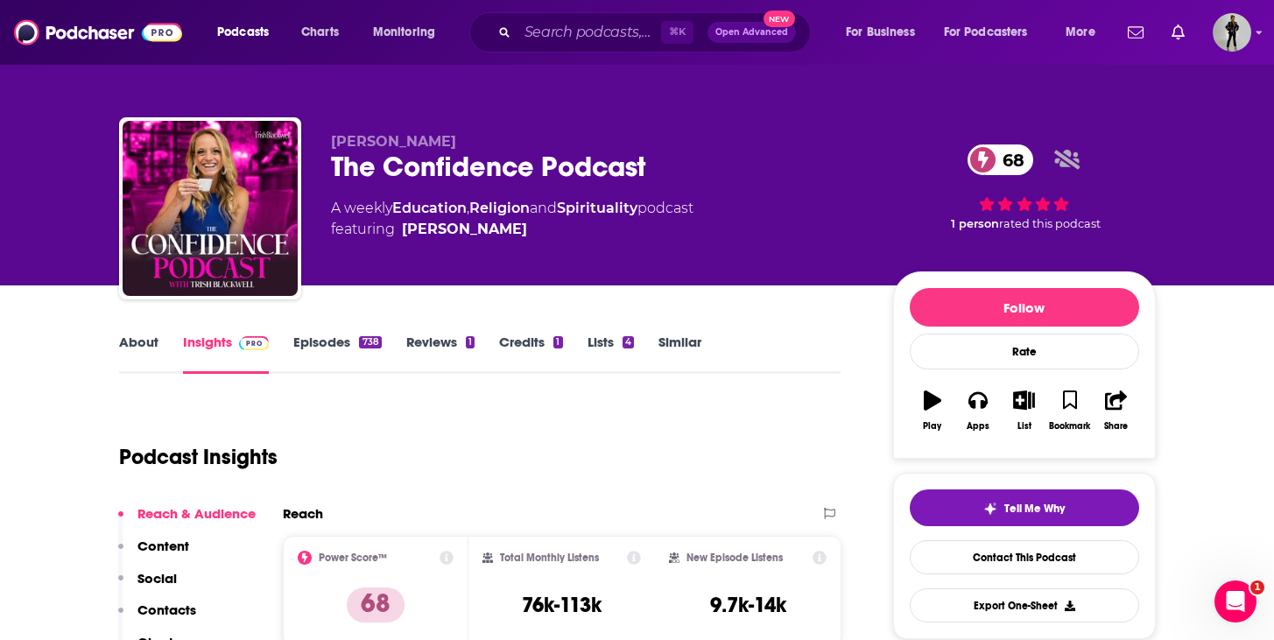
click at [138, 353] on link "About" at bounding box center [138, 354] width 39 height 40
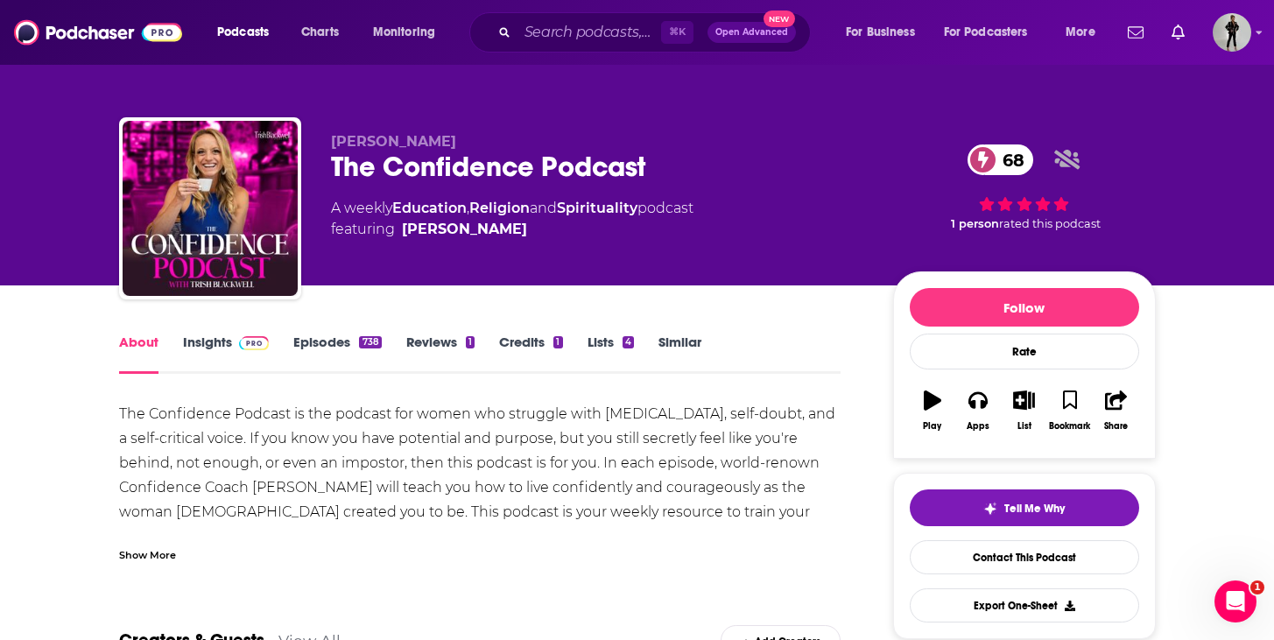
click at [345, 340] on link "Episodes 738" at bounding box center [337, 354] width 88 height 40
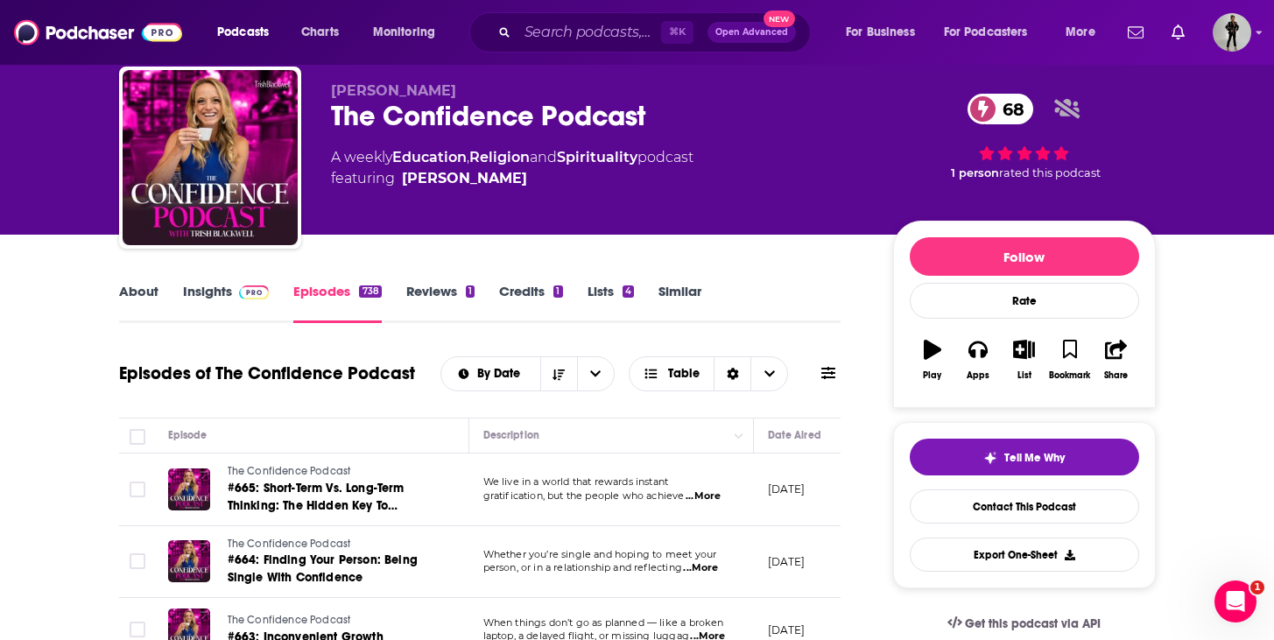
scroll to position [176, 0]
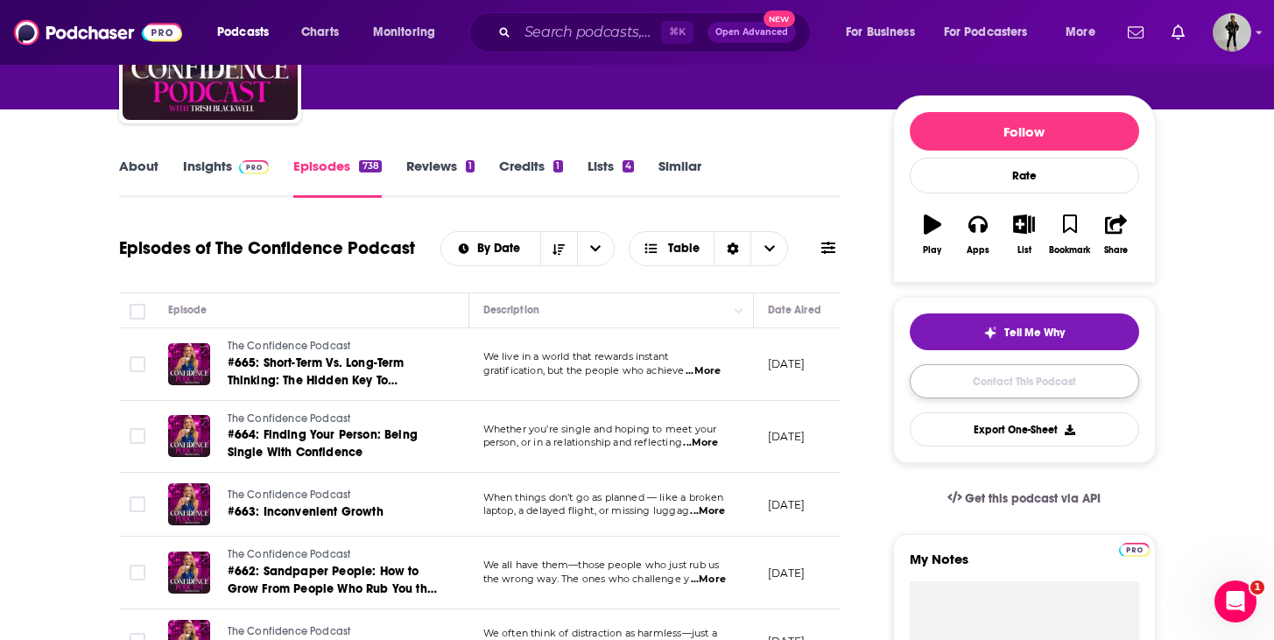
click at [1017, 382] on link "Contact This Podcast" at bounding box center [1024, 381] width 229 height 34
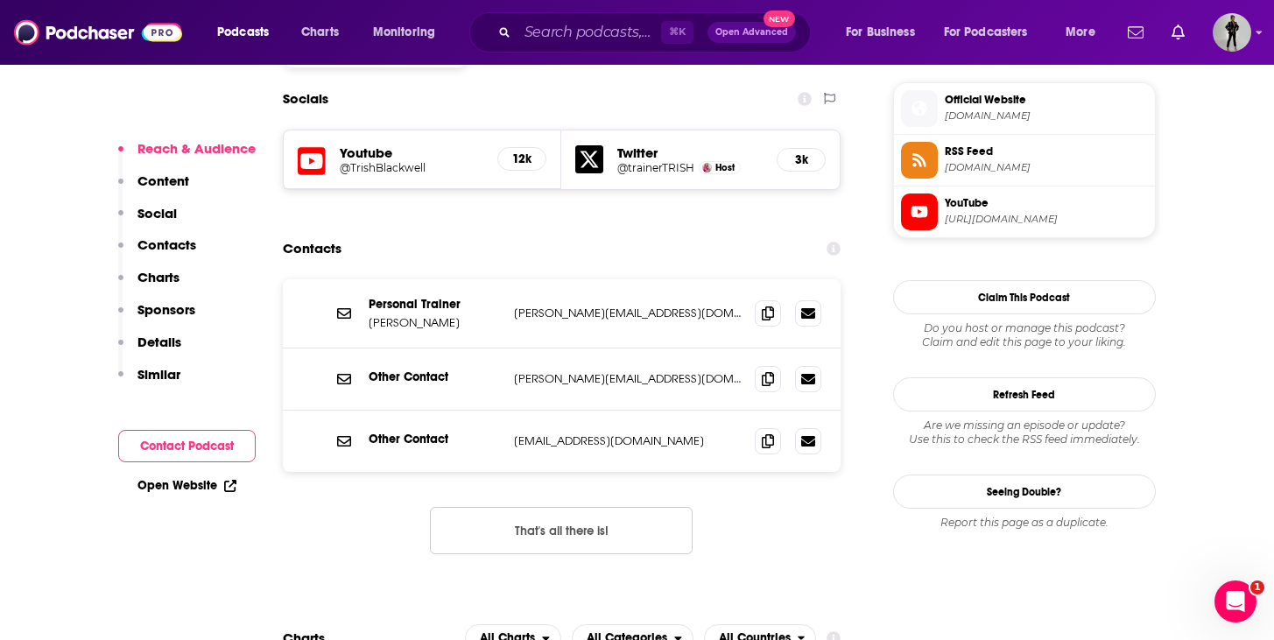
scroll to position [1516, 0]
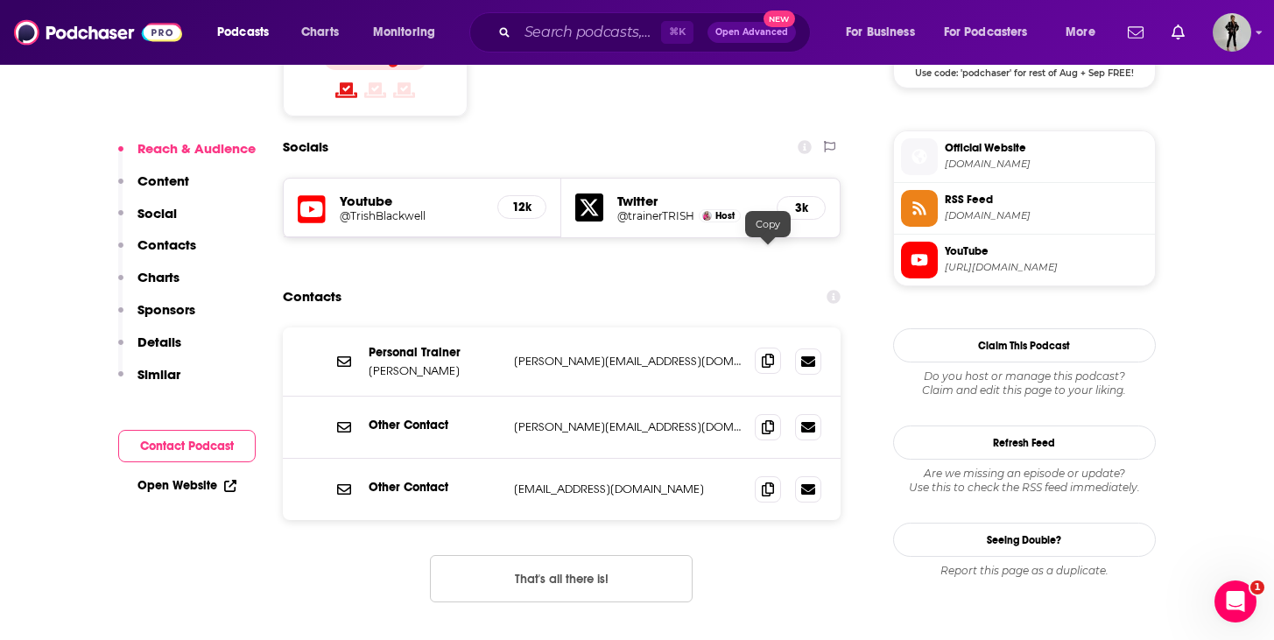
click at [769, 348] on span at bounding box center [768, 361] width 26 height 26
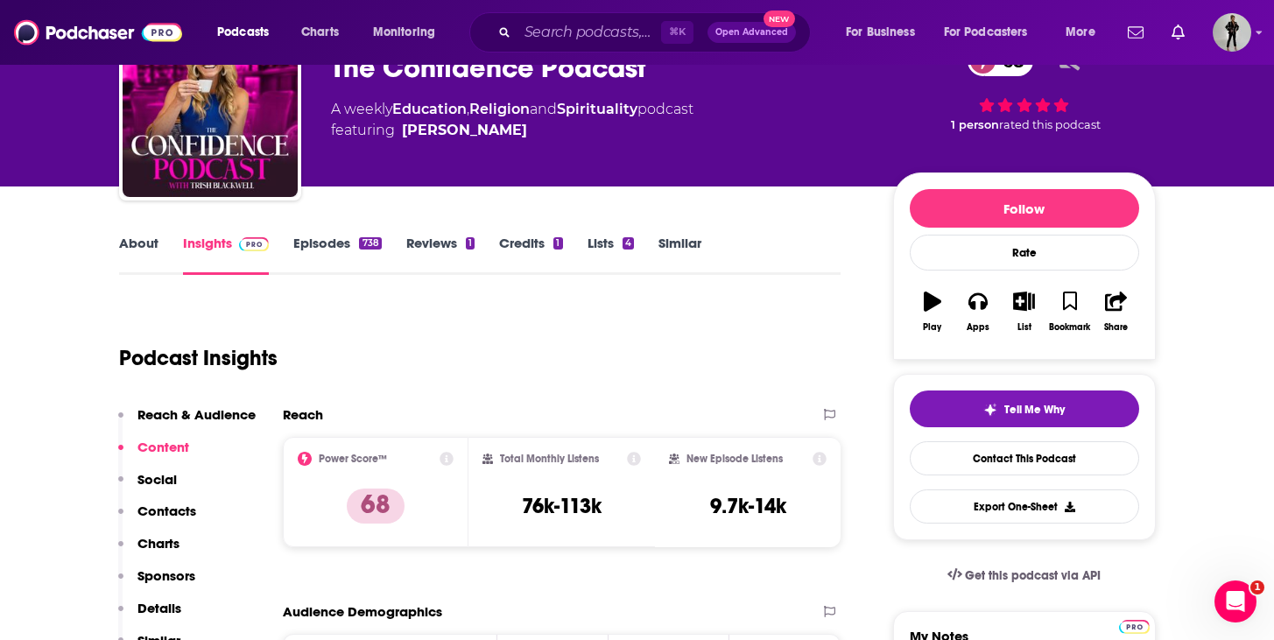
scroll to position [0, 0]
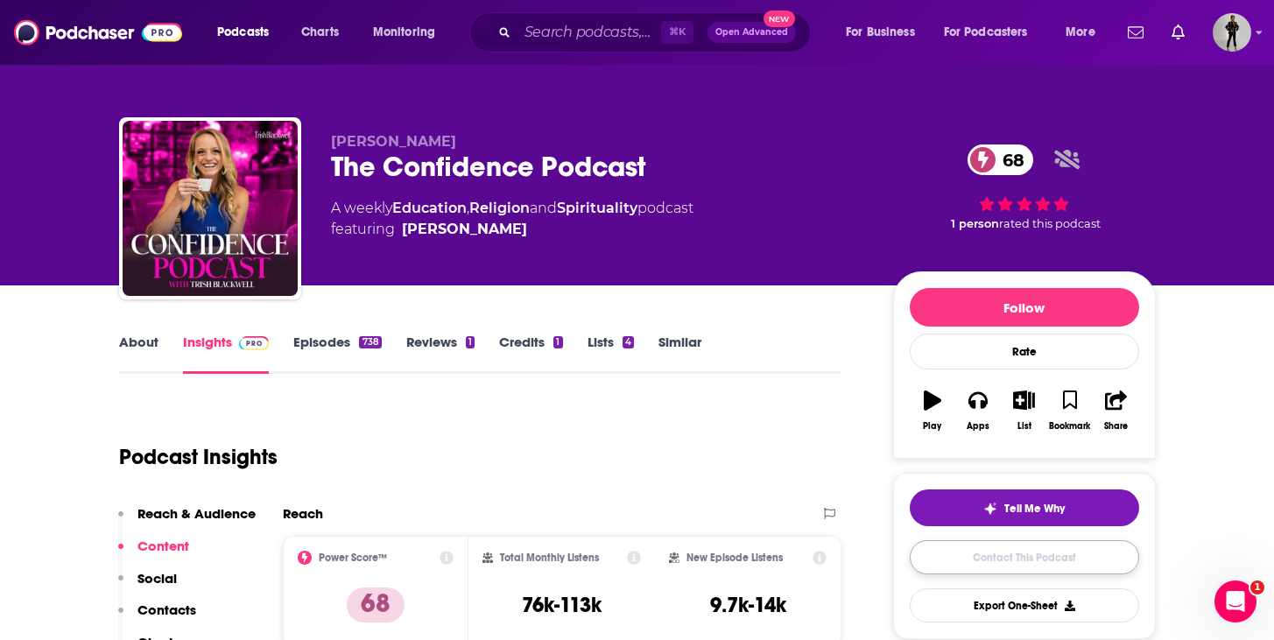
click at [1078, 569] on link "Contact This Podcast" at bounding box center [1024, 557] width 229 height 34
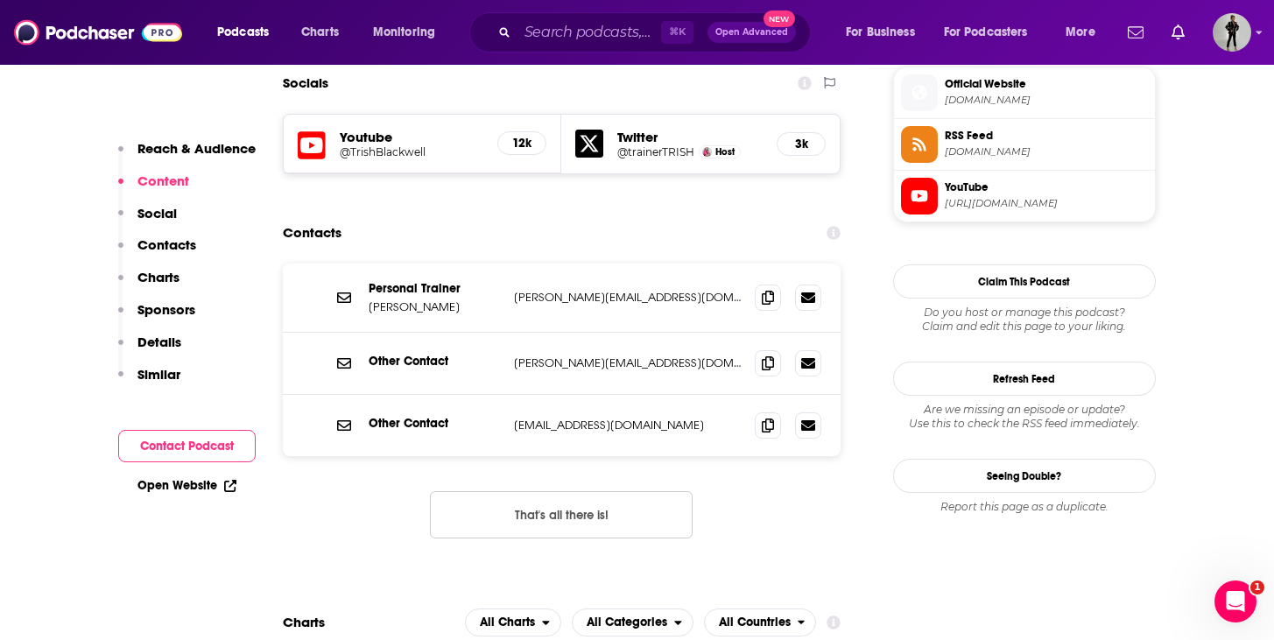
scroll to position [1531, 0]
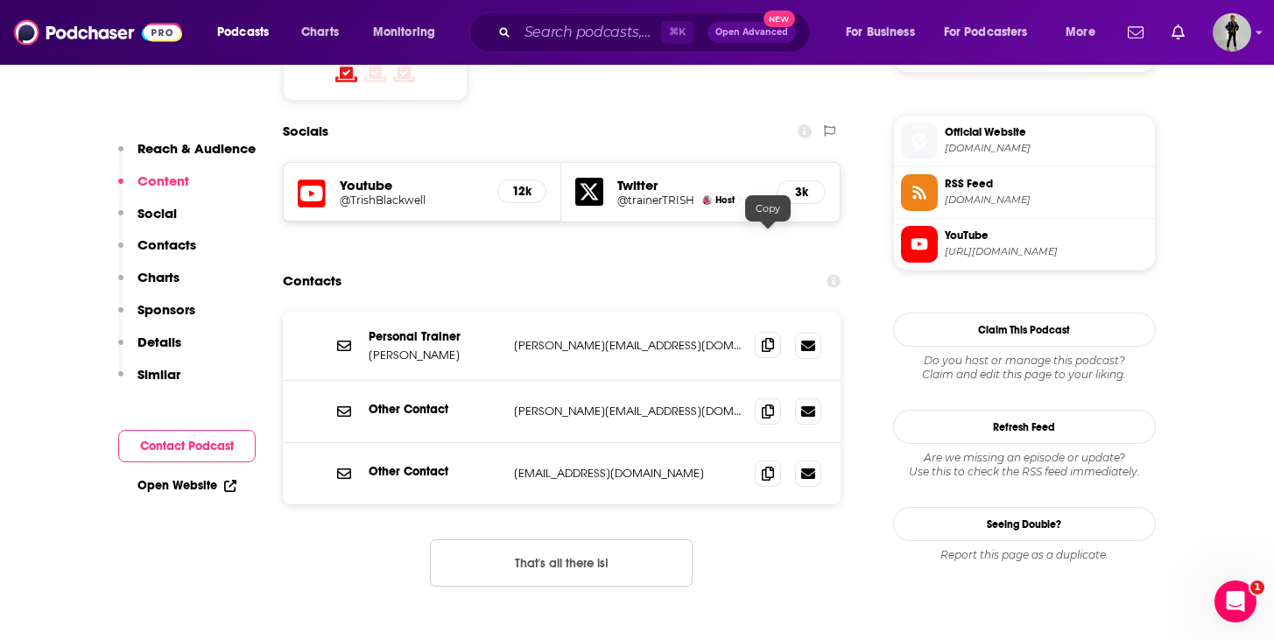
click at [777, 332] on span at bounding box center [768, 345] width 26 height 26
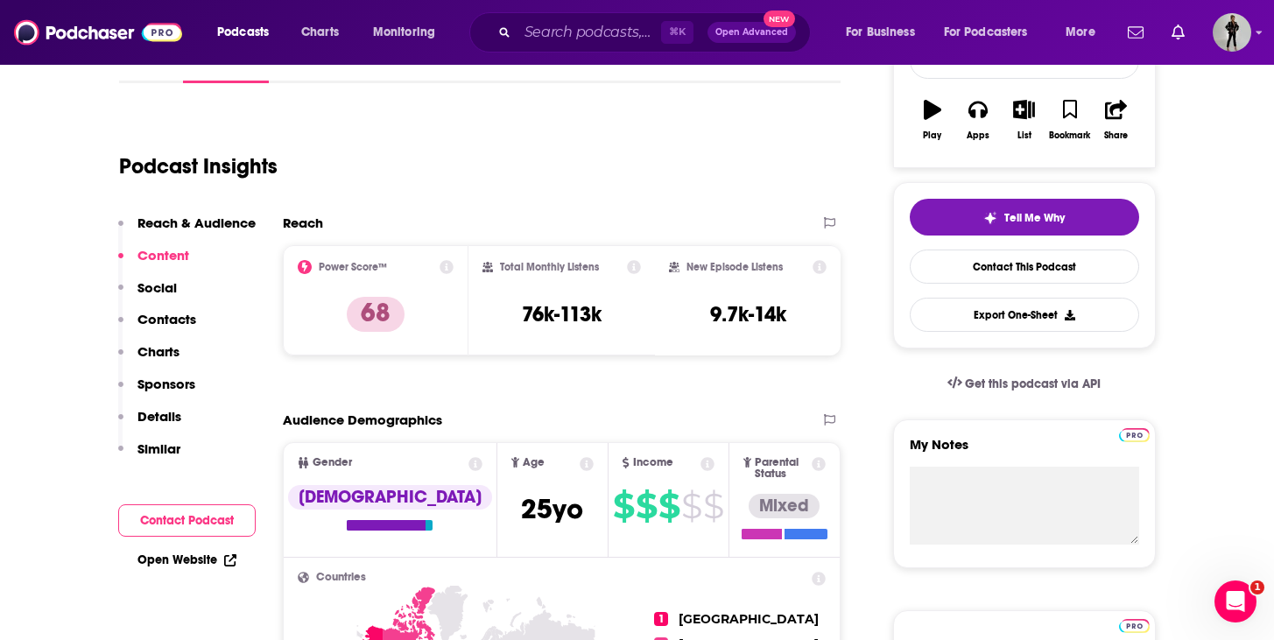
scroll to position [122, 0]
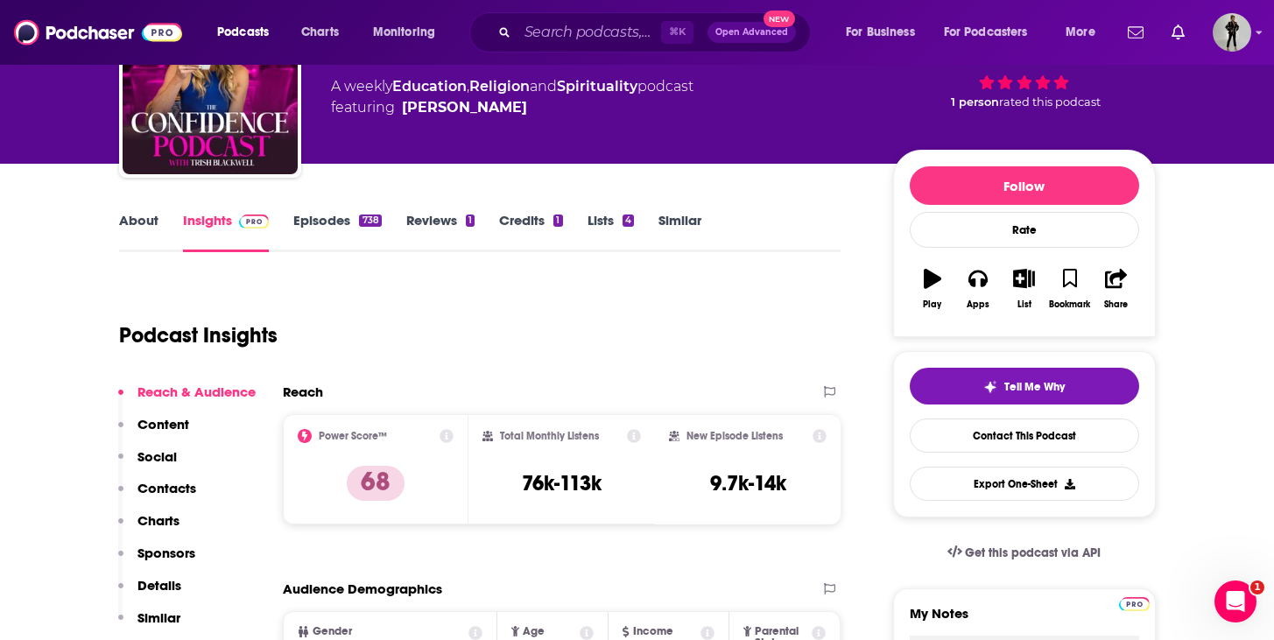
click at [150, 218] on link "About" at bounding box center [138, 232] width 39 height 40
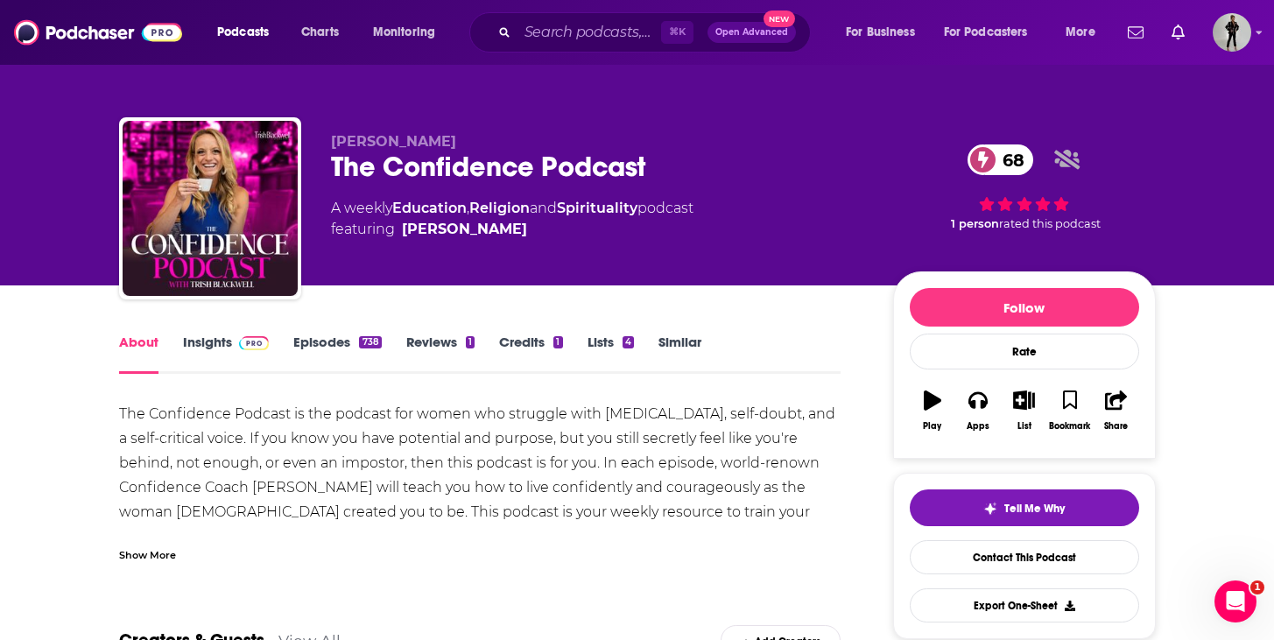
click at [148, 551] on div "Show More" at bounding box center [147, 553] width 57 height 17
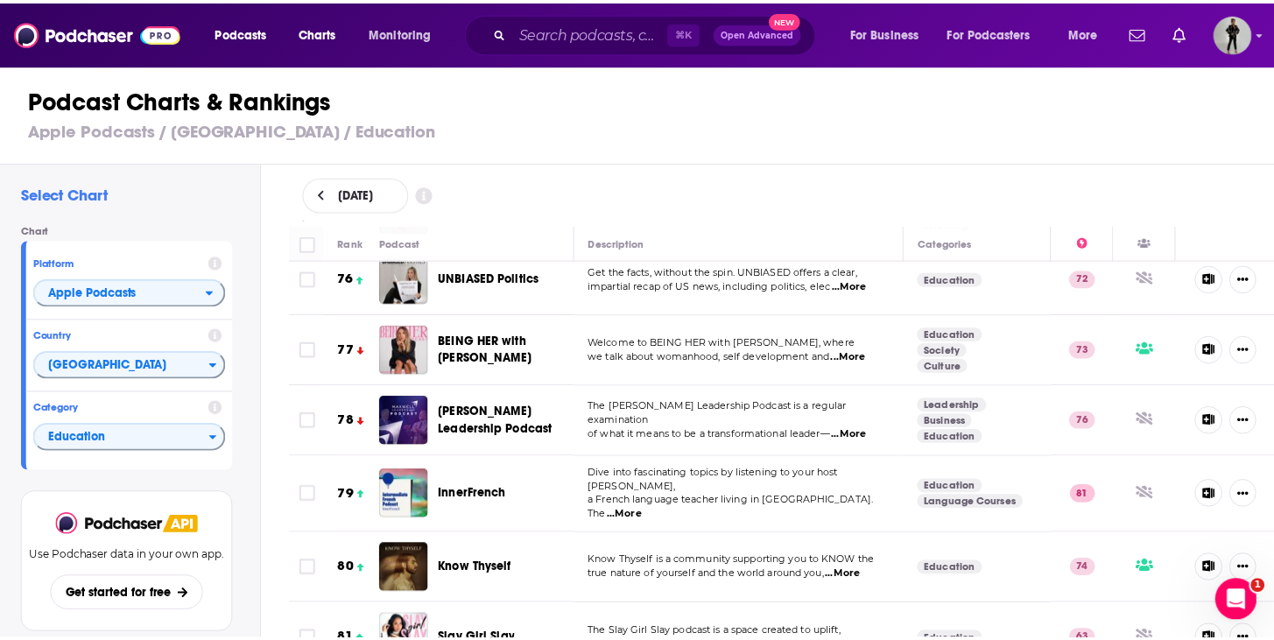
scroll to position [5524, 0]
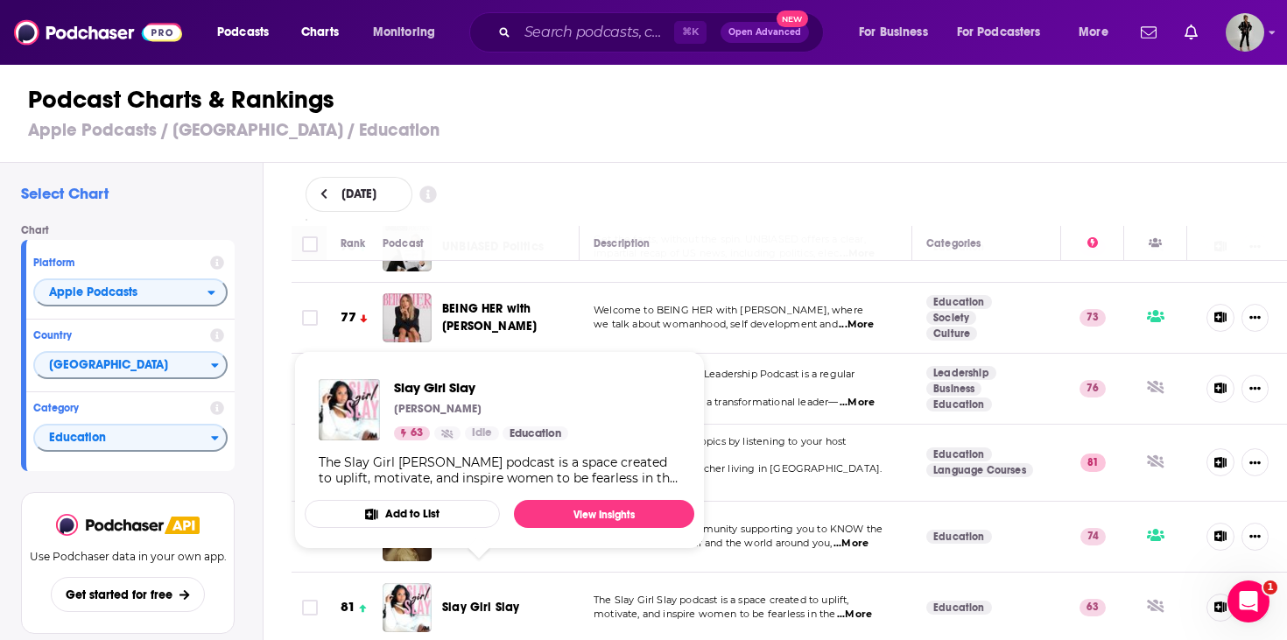
click at [469, 600] on span "Slay Girl Slay" at bounding box center [480, 607] width 77 height 15
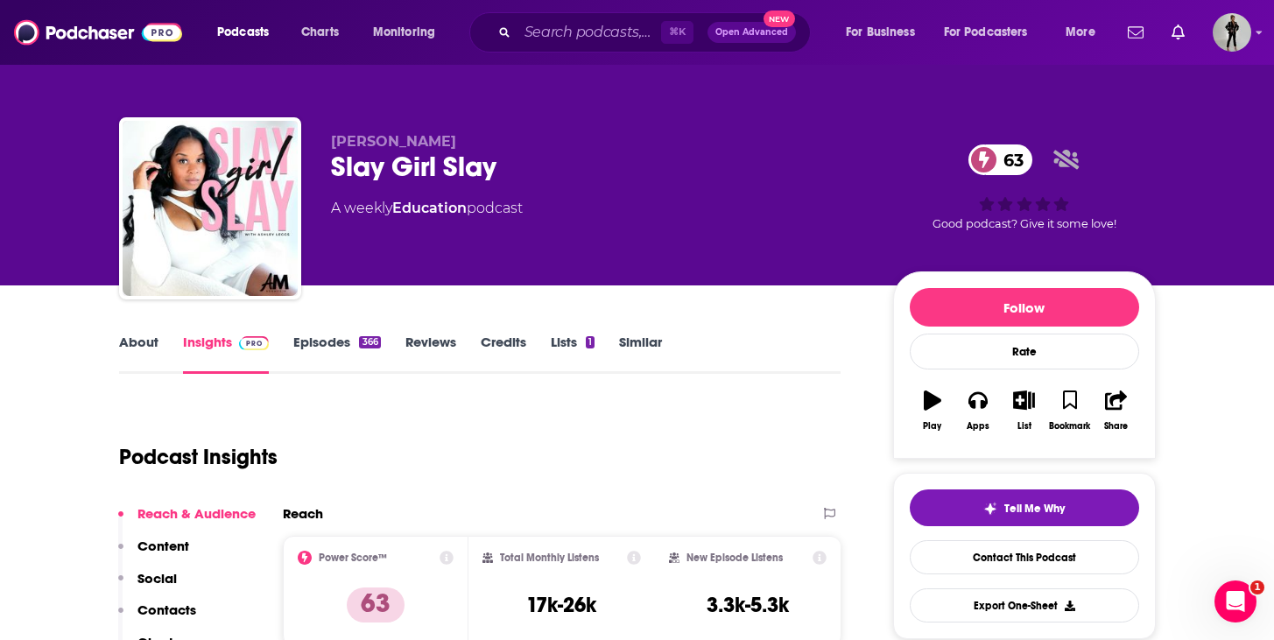
click at [143, 349] on link "About" at bounding box center [138, 354] width 39 height 40
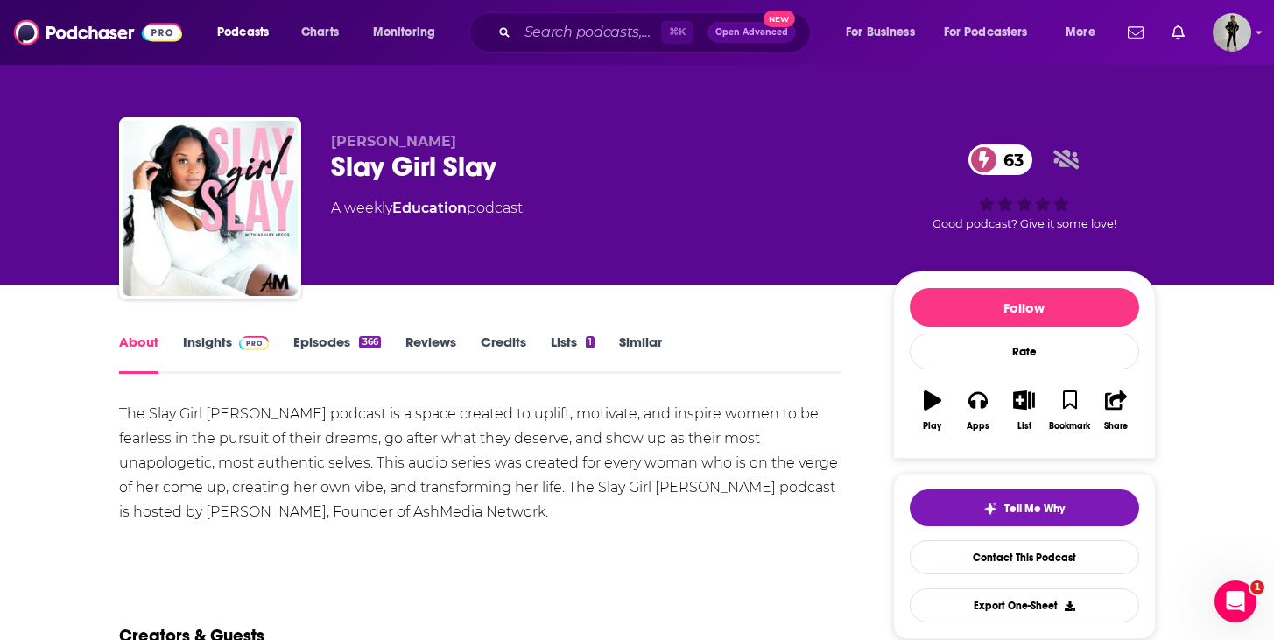
click at [333, 344] on link "Episodes 366" at bounding box center [336, 354] width 87 height 40
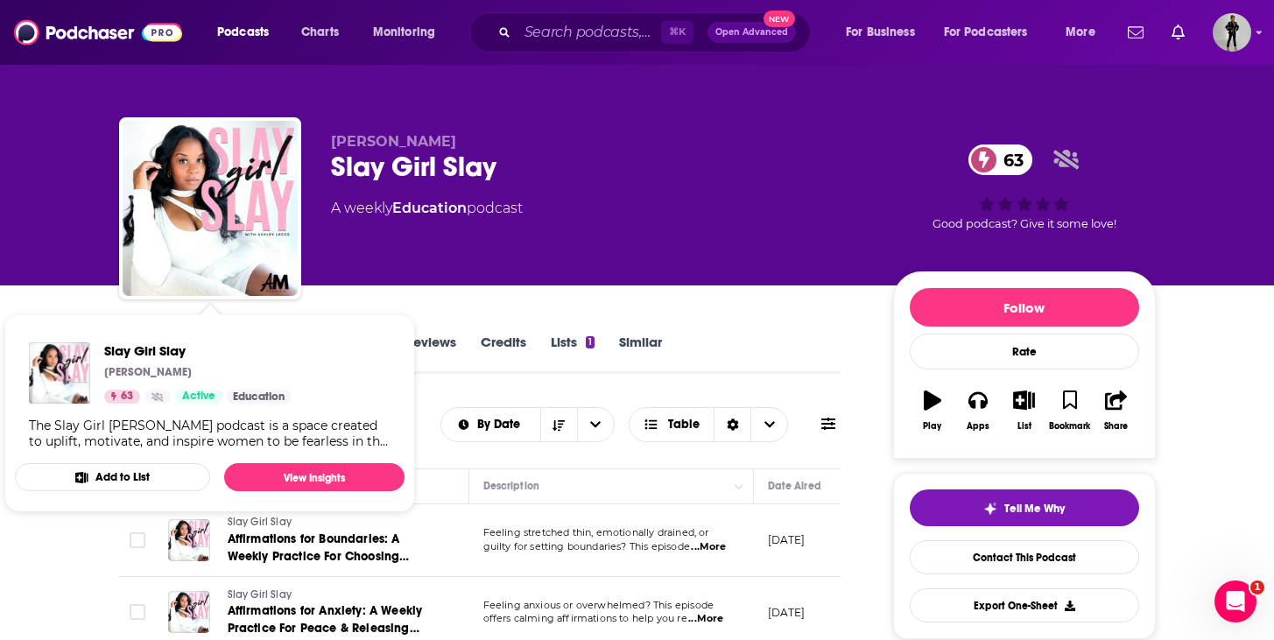
click at [24, 165] on div "Ashley Leggs Slay Girl Slay 63 A weekly Education podcast 63 Good podcast? Give…" at bounding box center [637, 142] width 1274 height 285
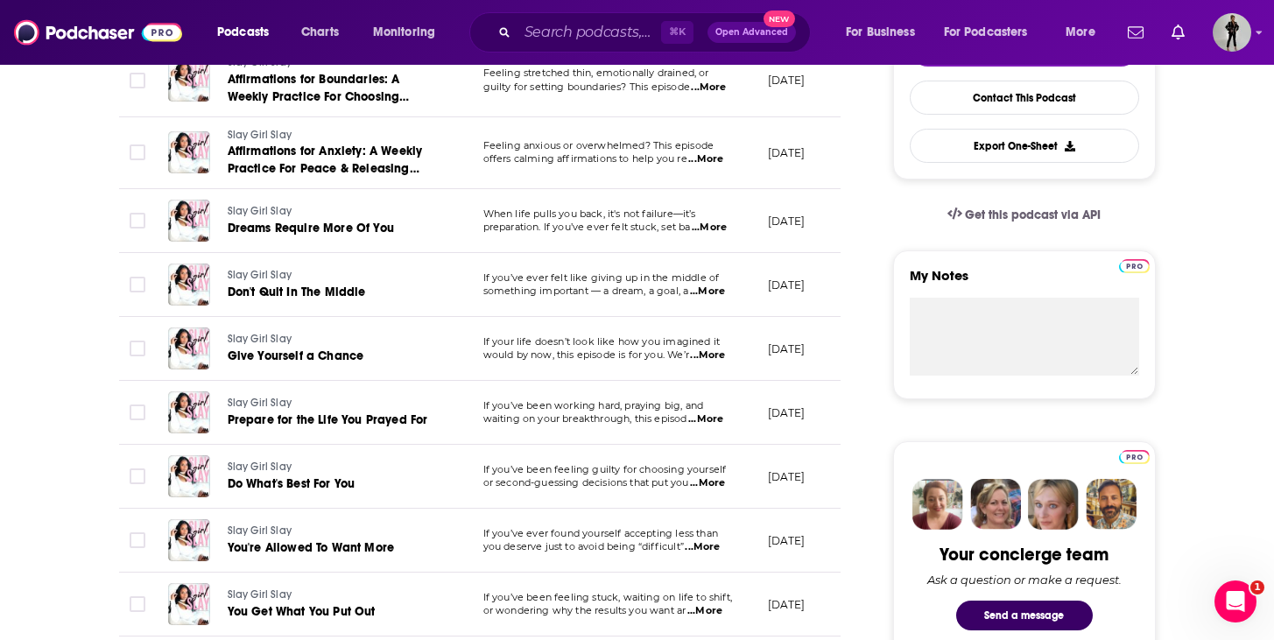
scroll to position [566, 0]
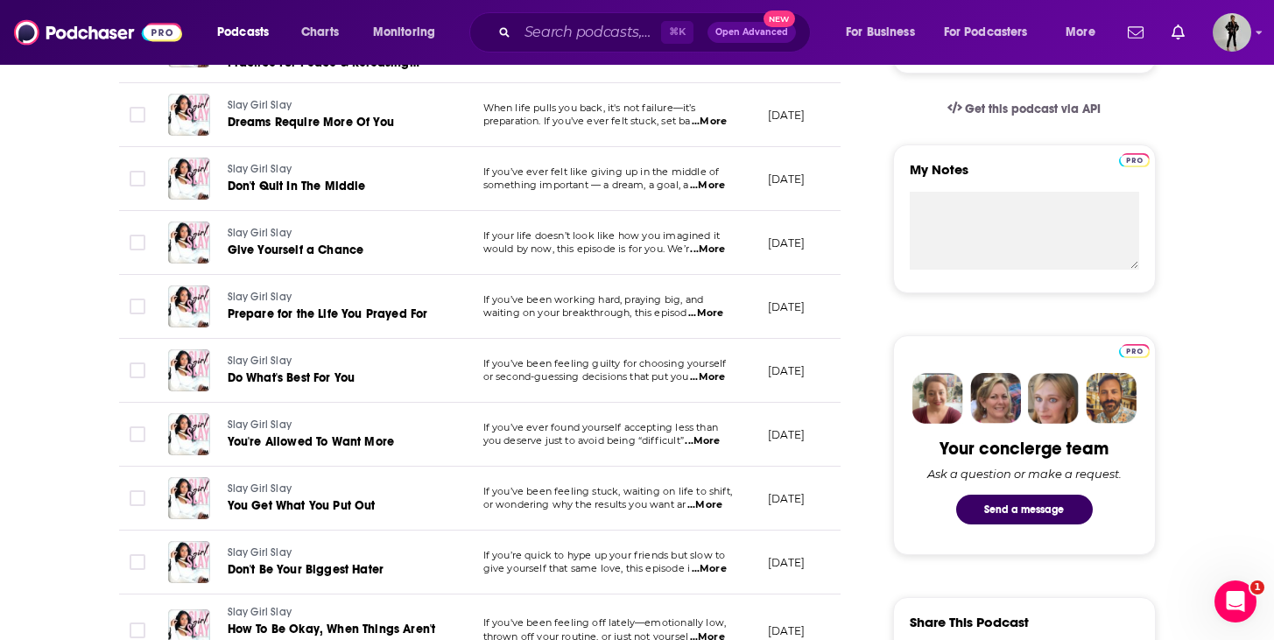
click at [717, 510] on span "...More" at bounding box center [704, 505] width 35 height 14
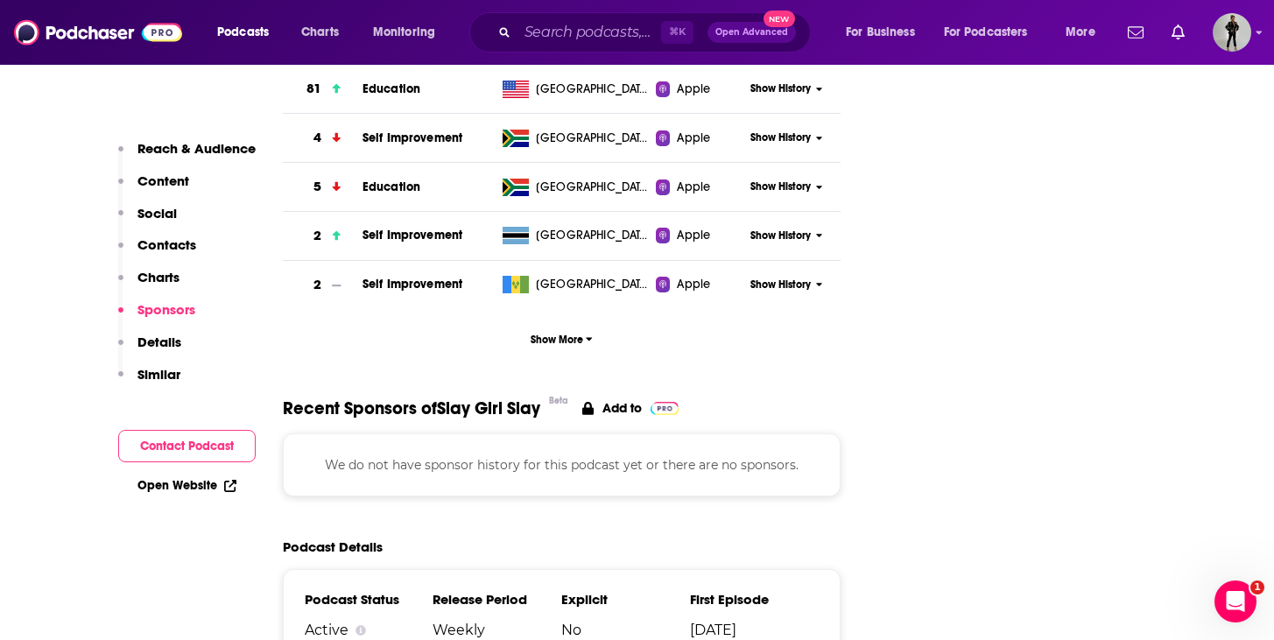
scroll to position [2269, 0]
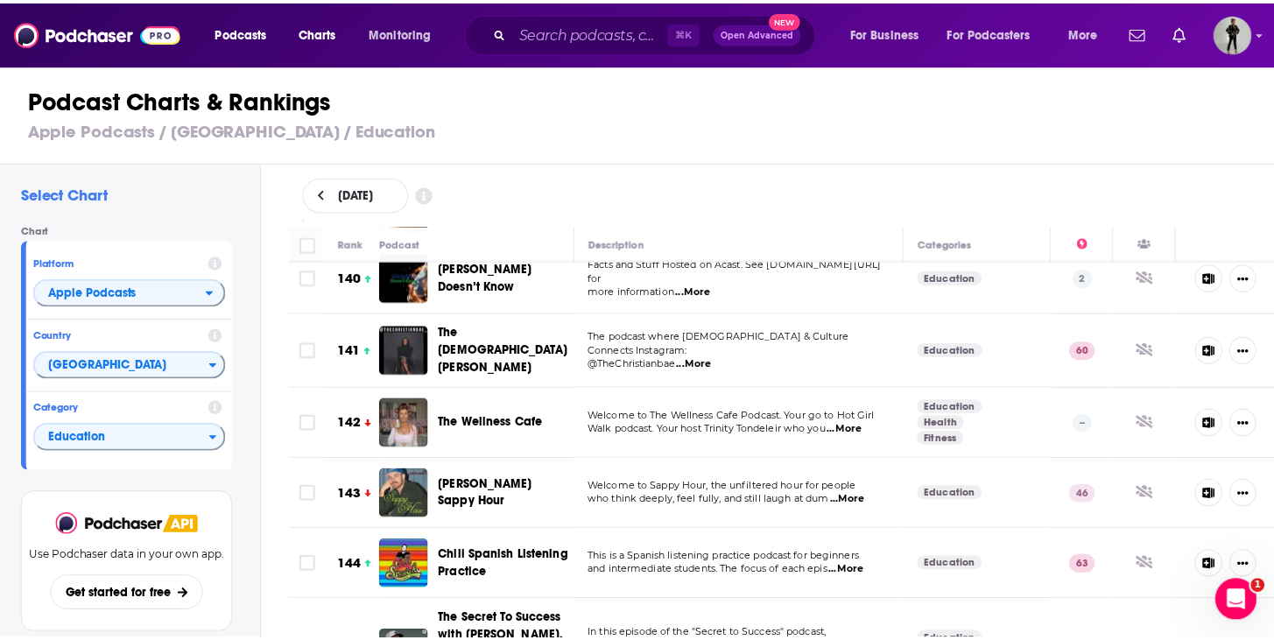
scroll to position [10237, 0]
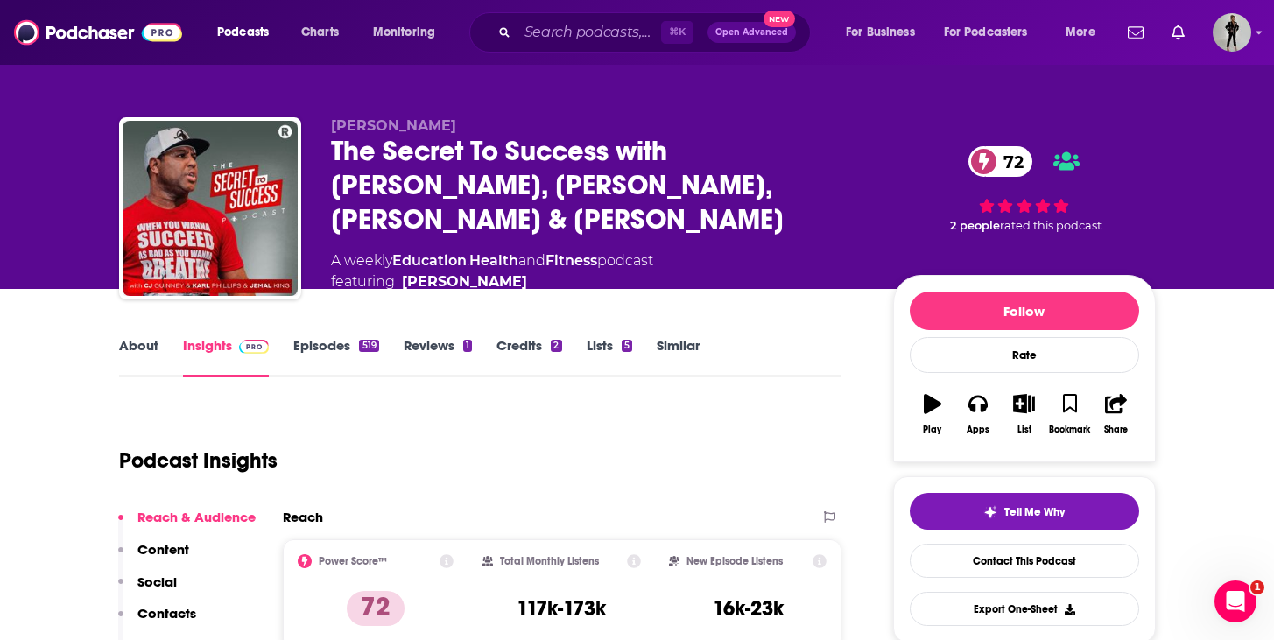
click at [152, 343] on link "About" at bounding box center [138, 357] width 39 height 40
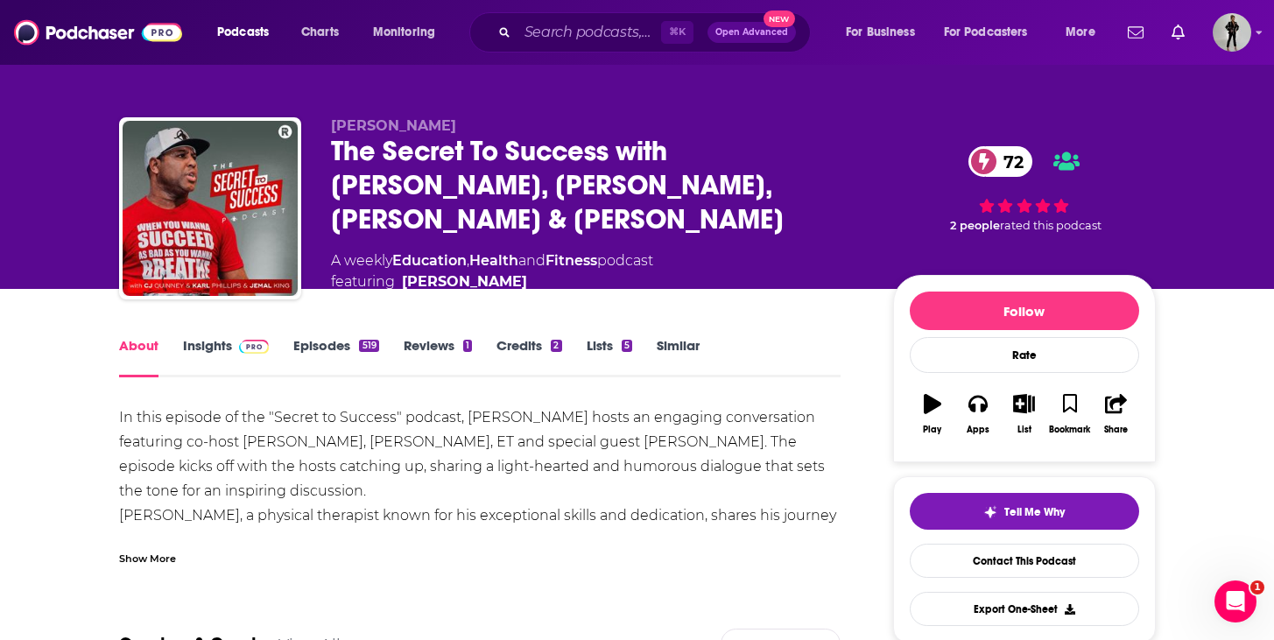
click at [353, 341] on link "Episodes 519" at bounding box center [335, 357] width 85 height 40
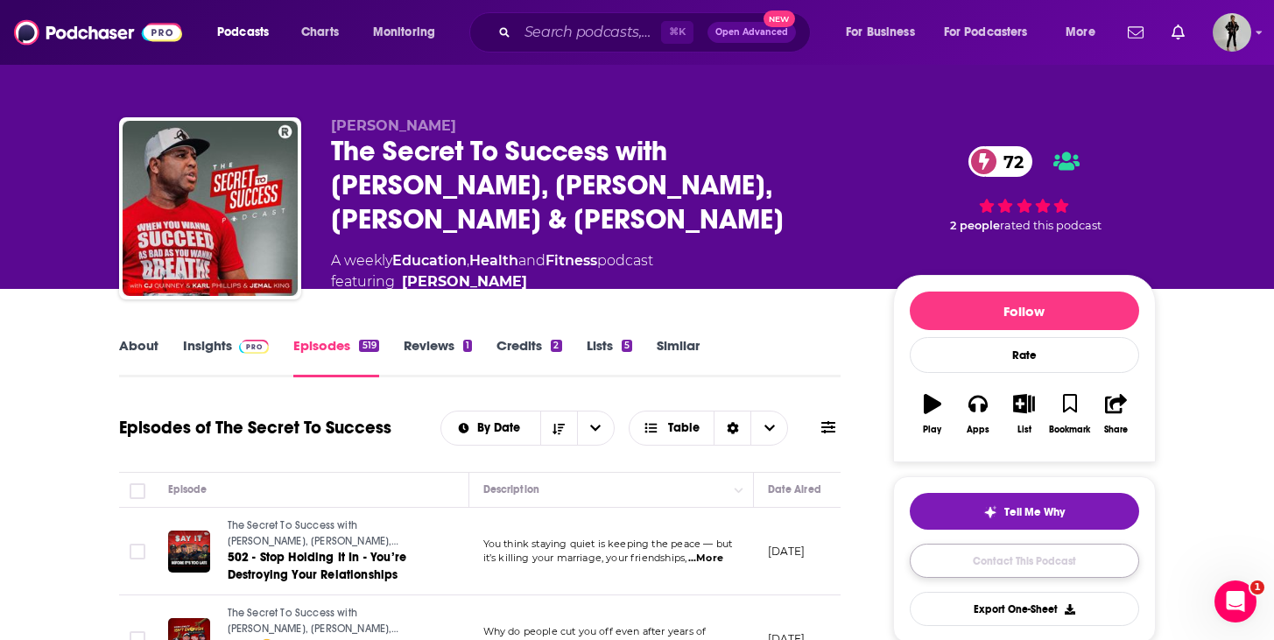
click at [1059, 559] on link "Contact This Podcast" at bounding box center [1024, 561] width 229 height 34
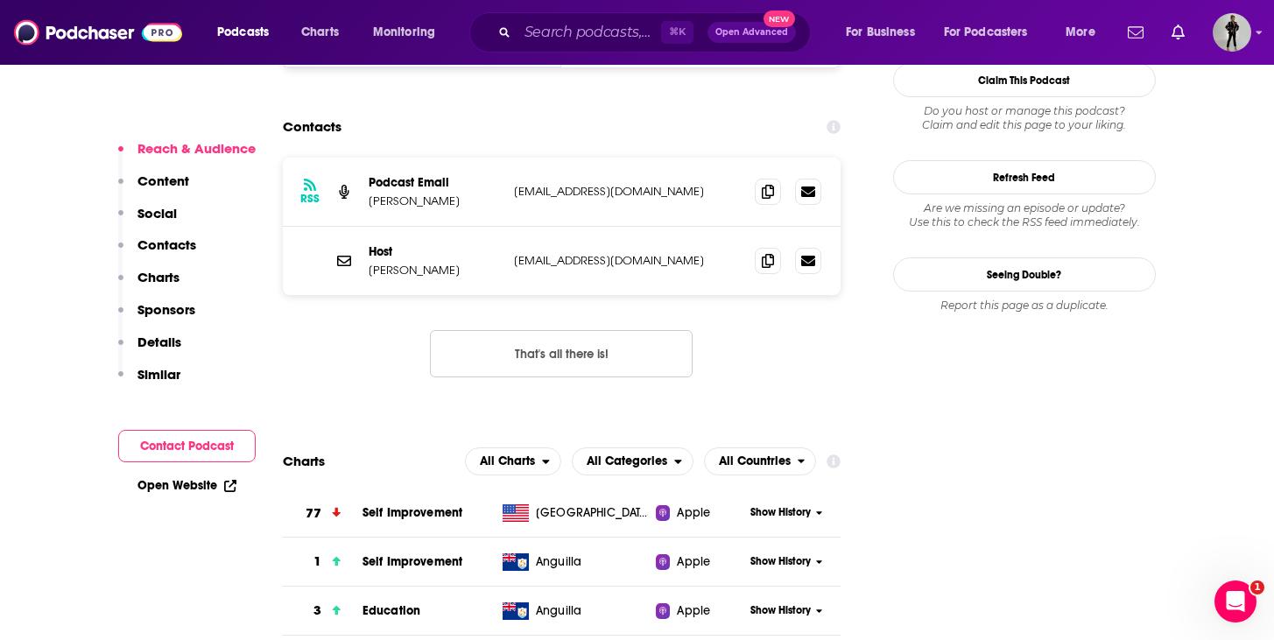
scroll to position [1417, 0]
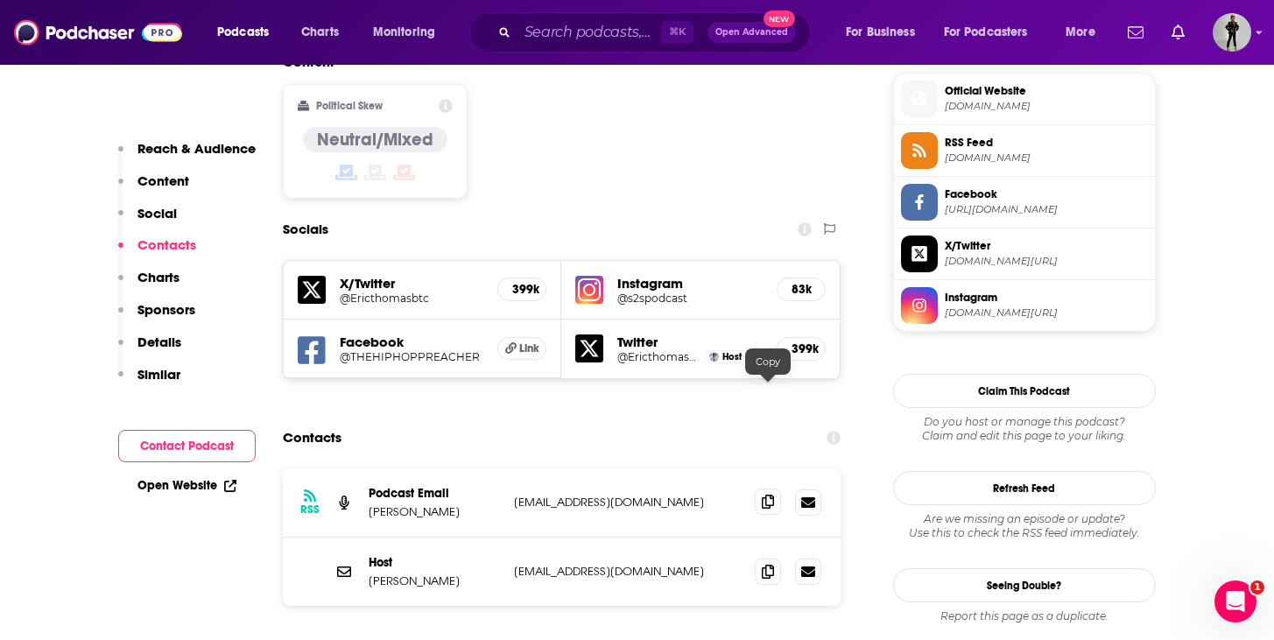
click at [769, 495] on icon at bounding box center [768, 502] width 12 height 14
